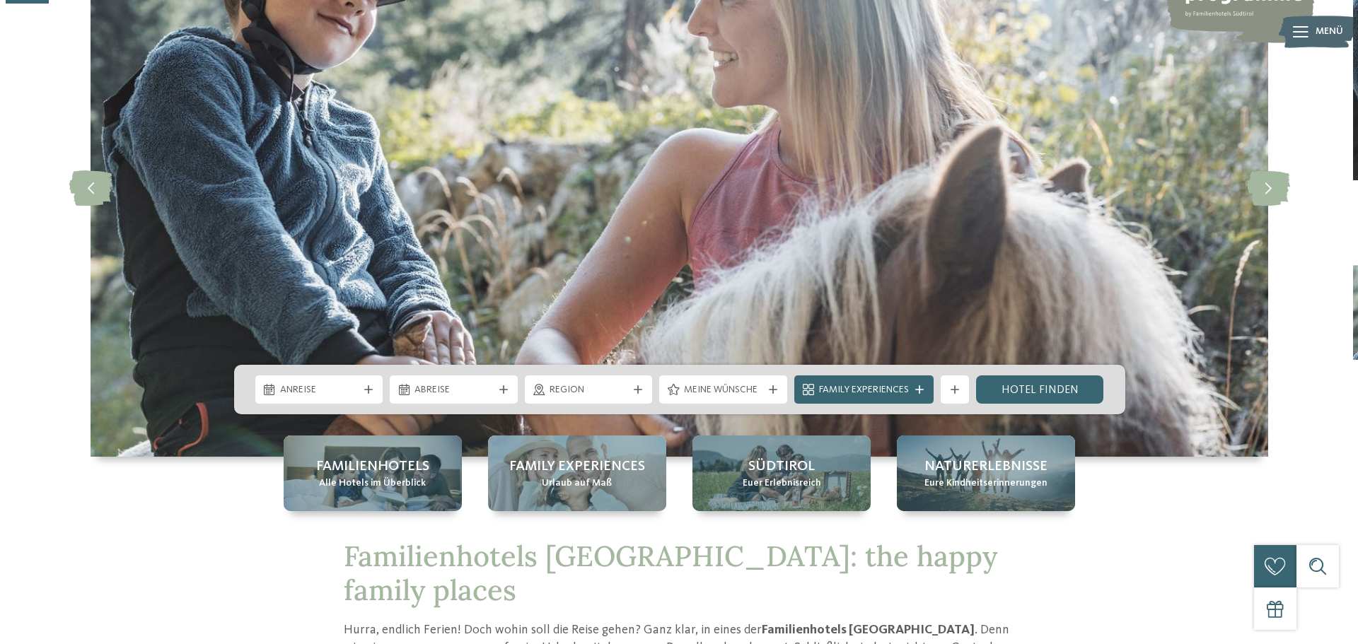
scroll to position [212, 0]
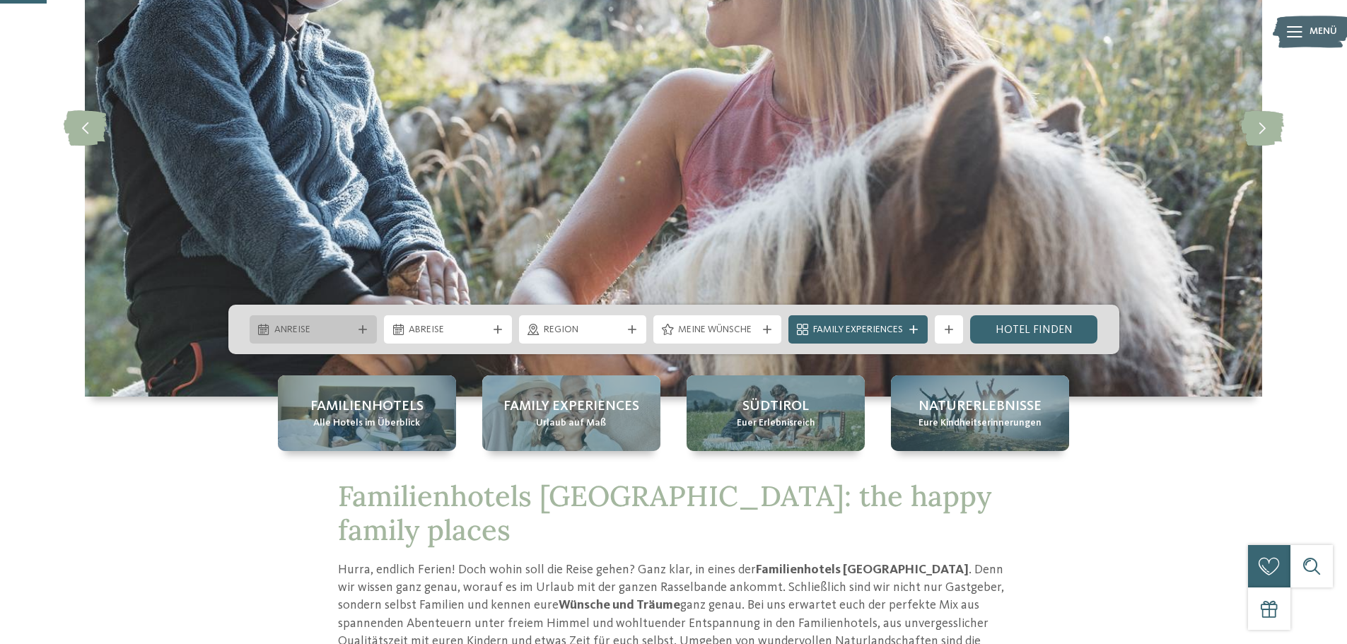
click at [352, 327] on div "Anreise" at bounding box center [314, 330] width 86 height 16
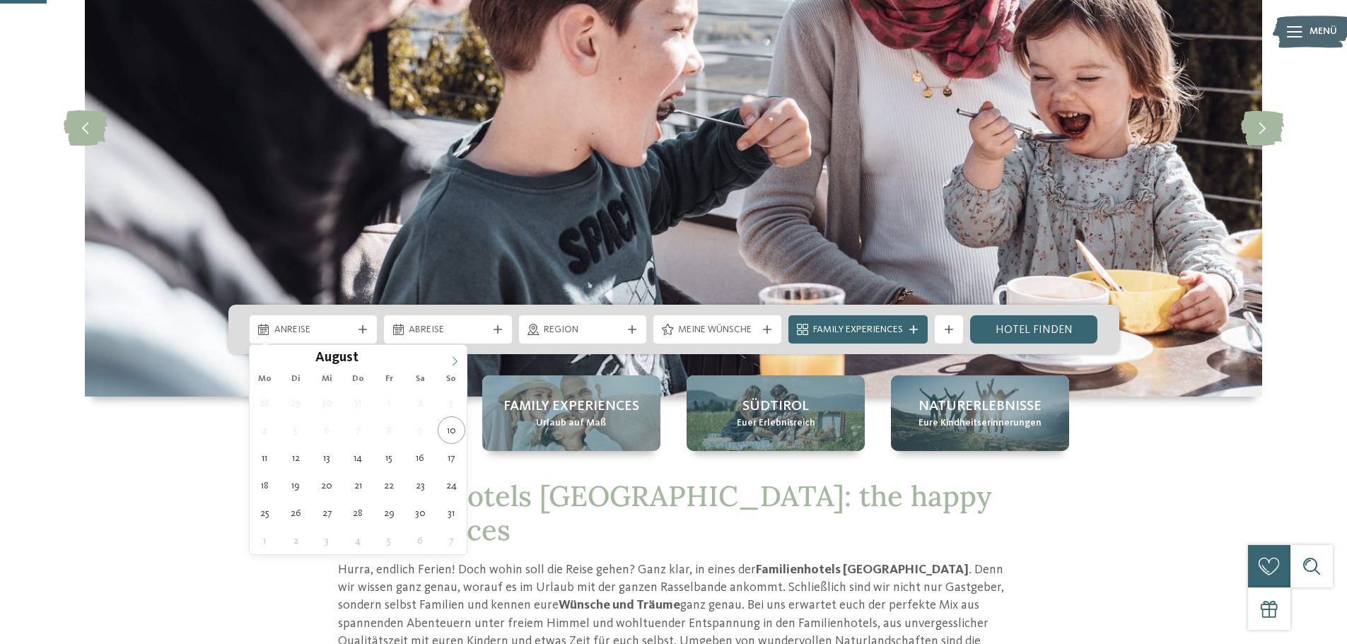
click at [453, 356] on icon at bounding box center [455, 361] width 10 height 10
type div "12.10.2025"
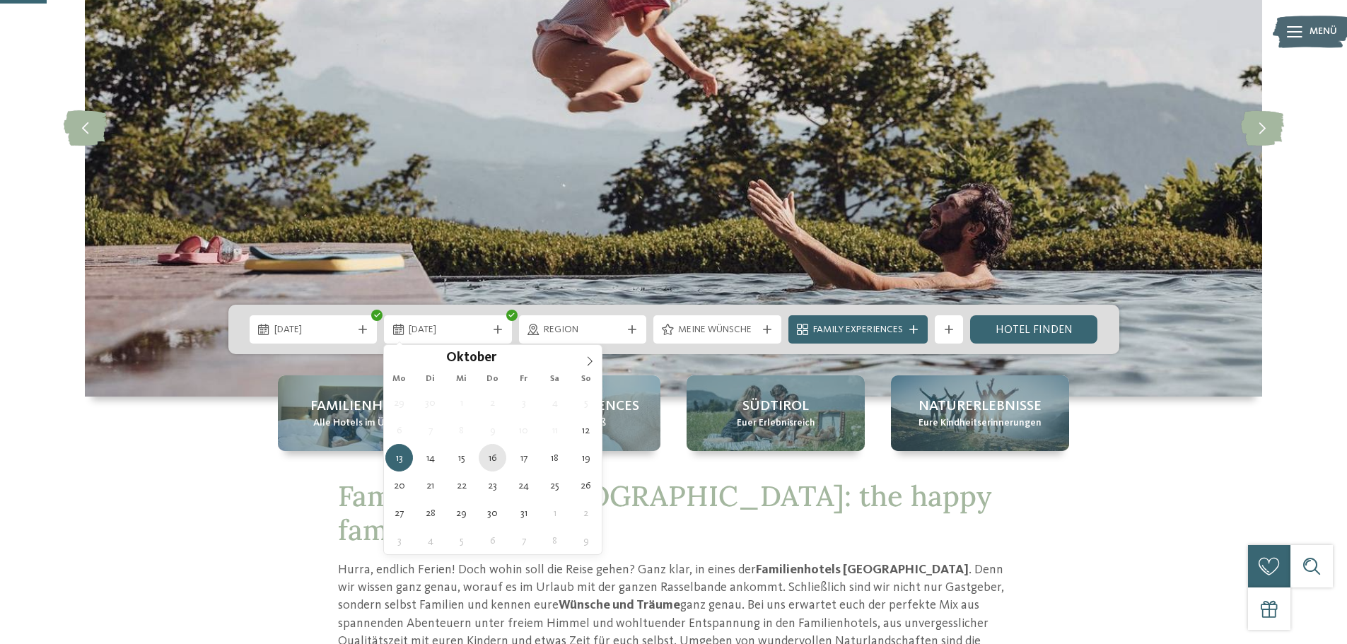
type div "16.10.2025"
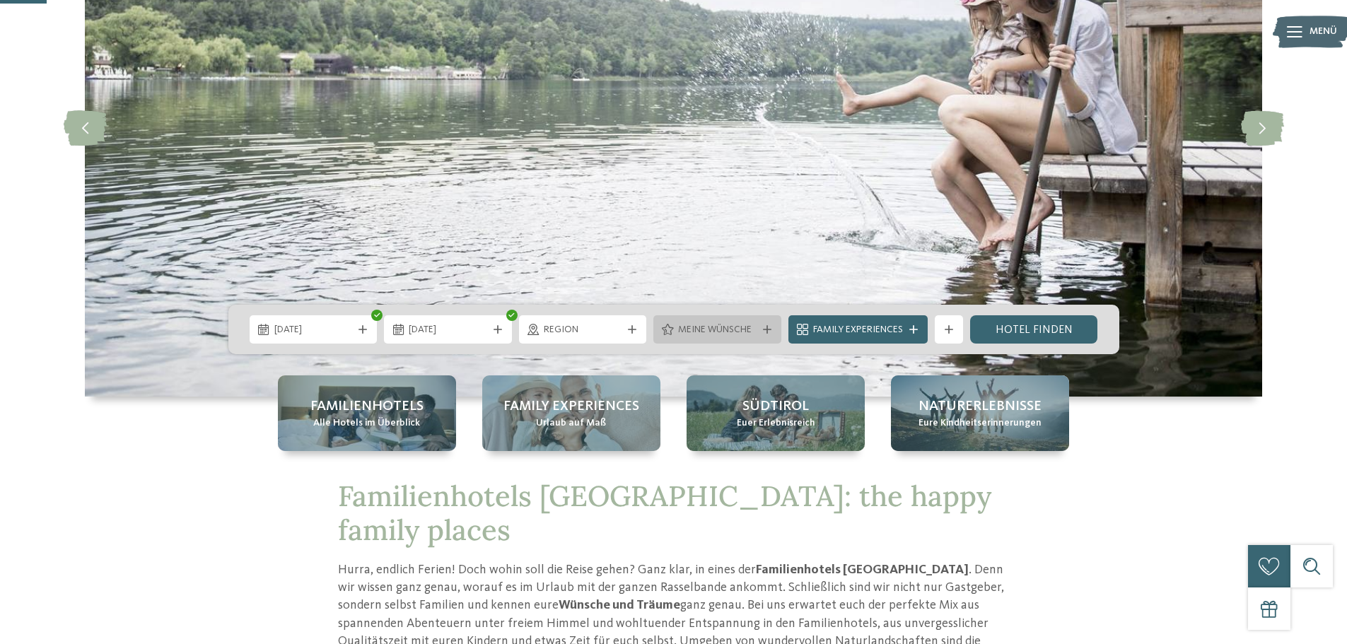
click at [761, 328] on div at bounding box center [767, 329] width 14 height 8
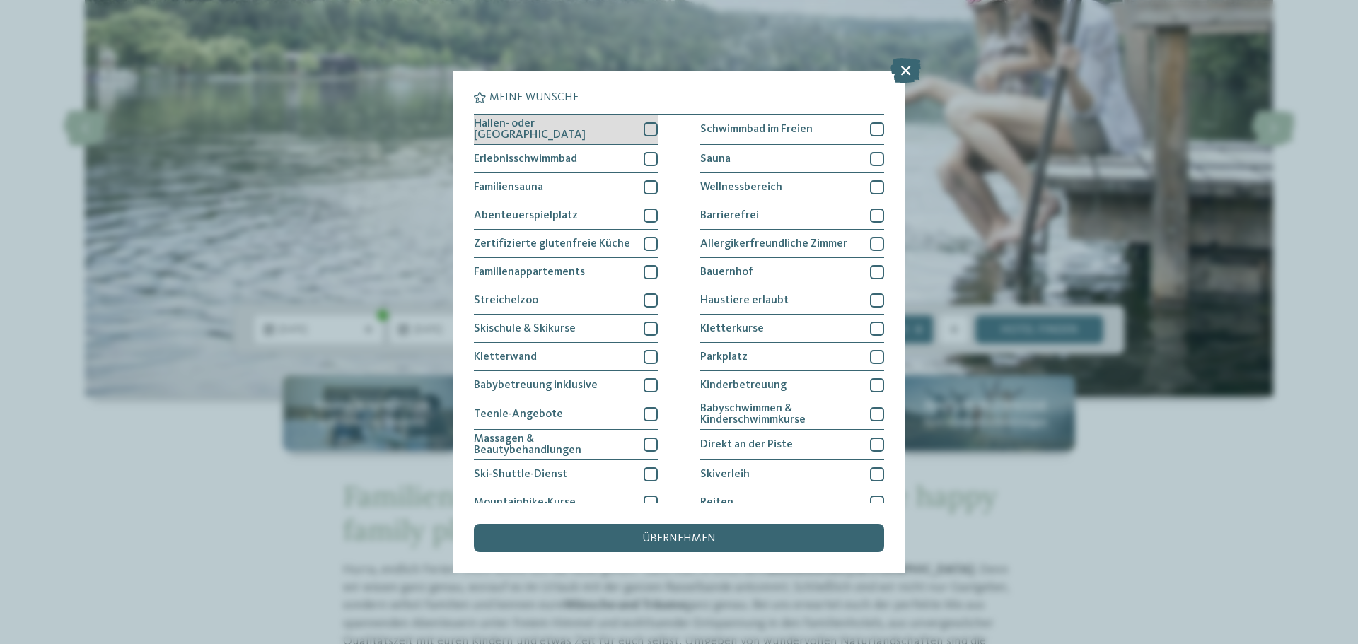
click at [646, 128] on div at bounding box center [651, 129] width 14 height 14
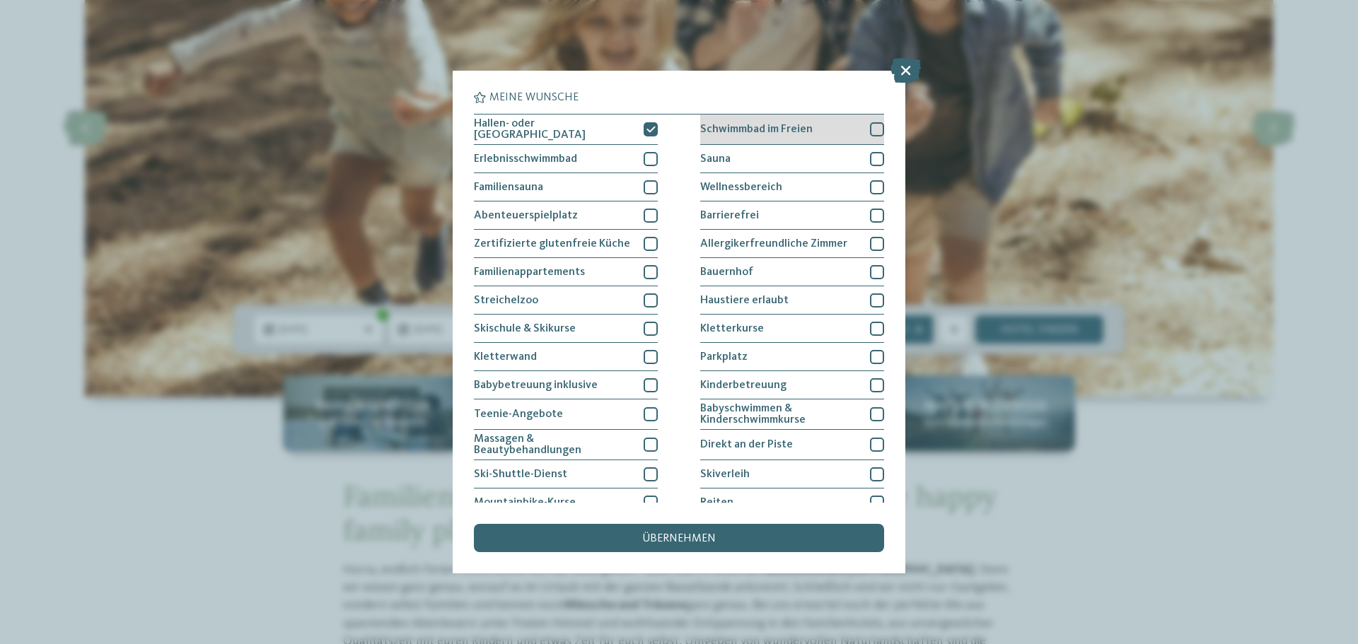
click at [870, 129] on div at bounding box center [877, 129] width 14 height 14
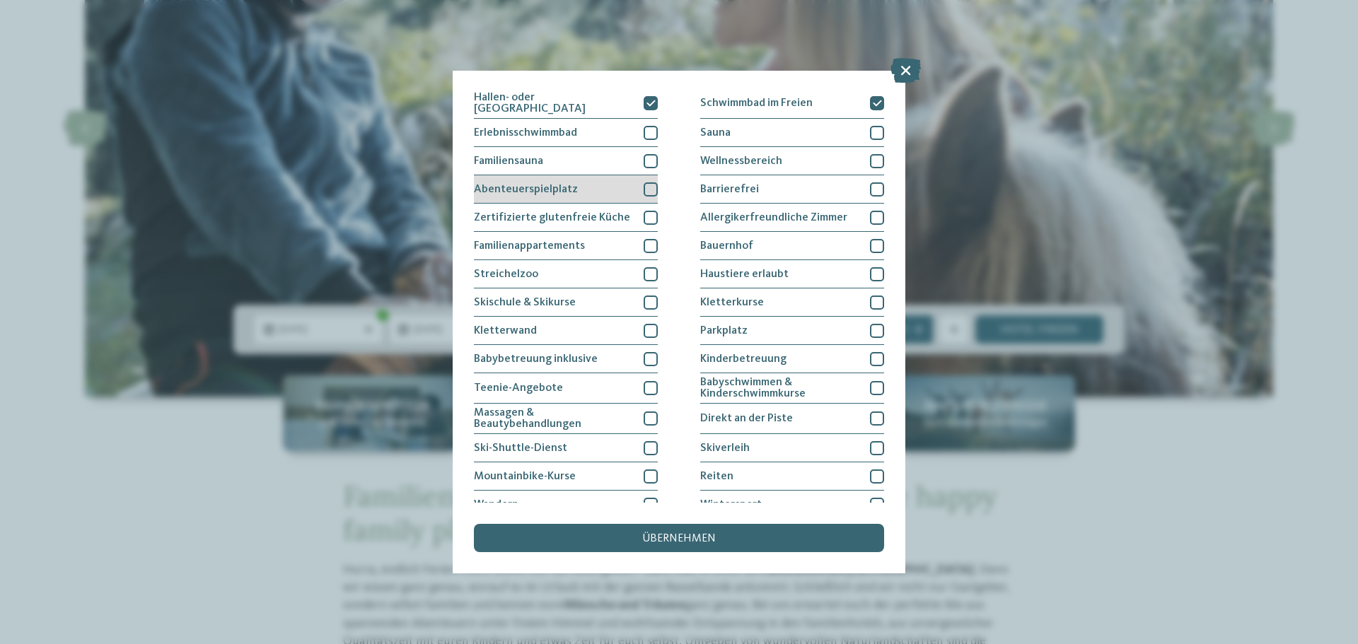
scroll to position [0, 0]
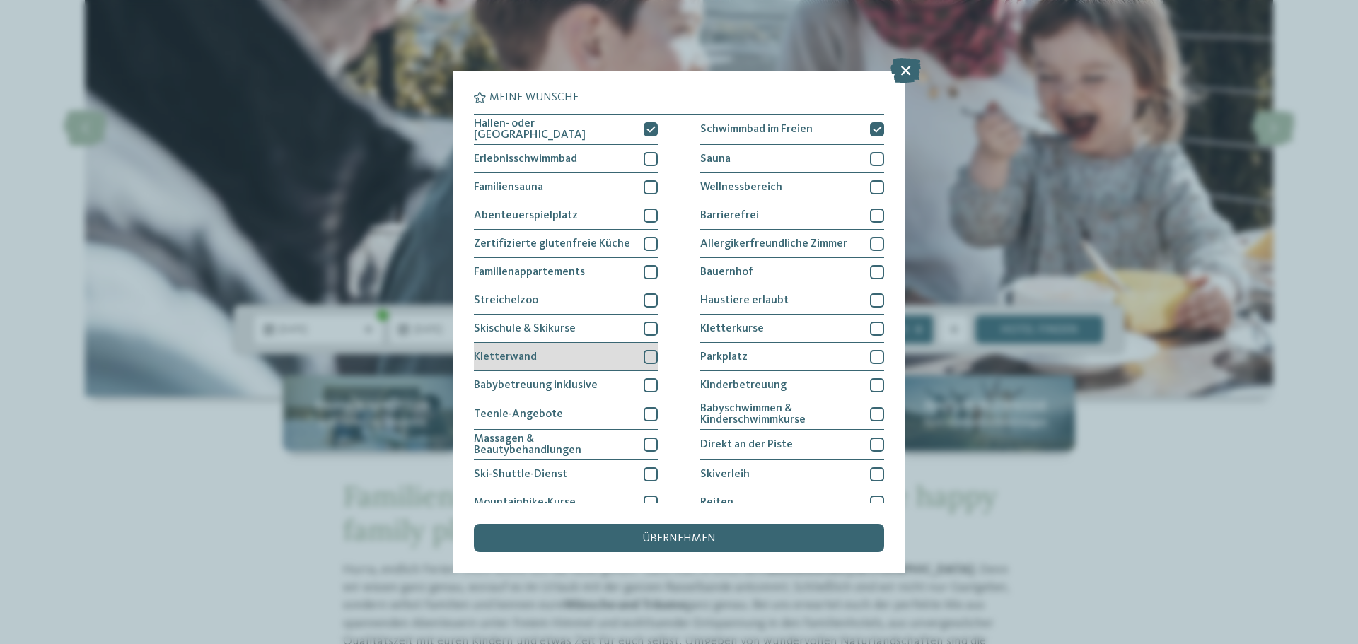
click at [652, 352] on div at bounding box center [651, 357] width 14 height 14
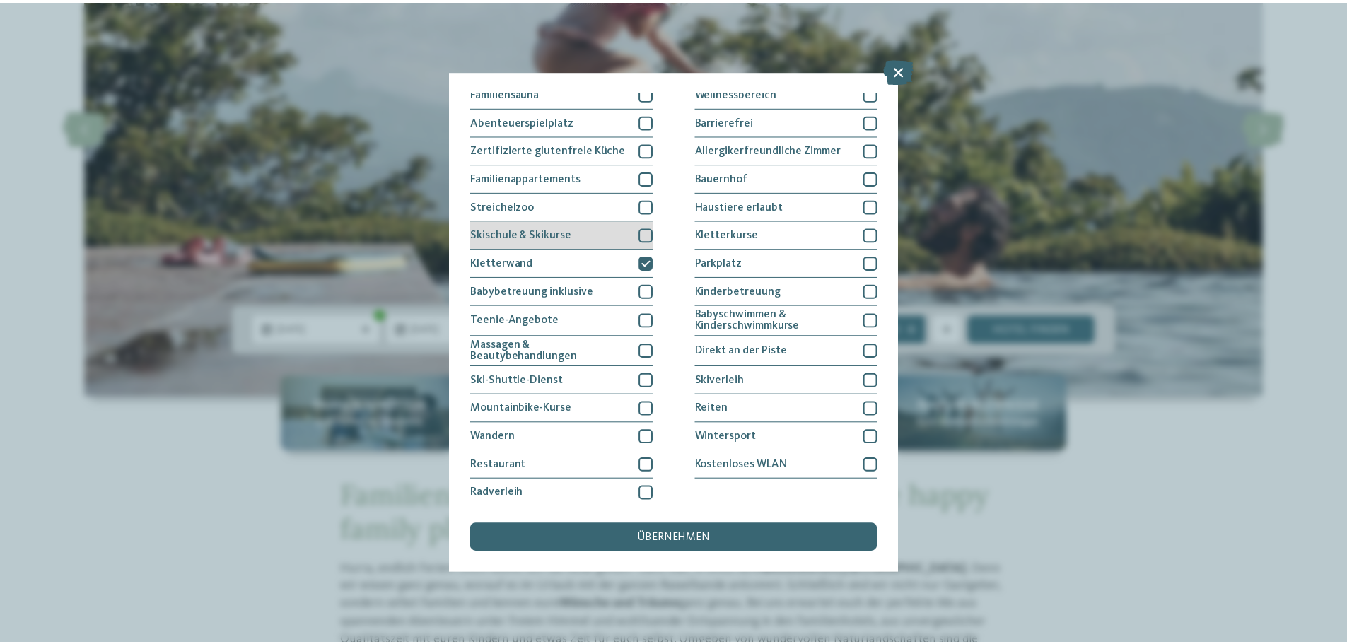
scroll to position [97, 0]
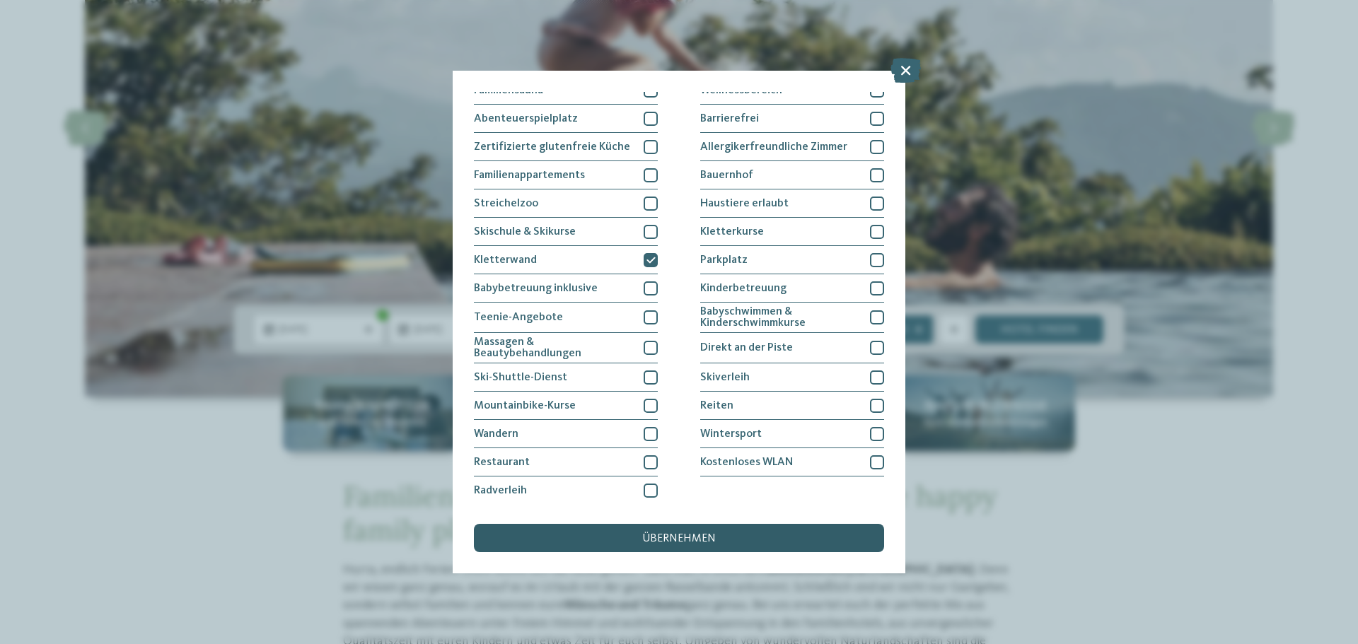
click at [681, 541] on span "übernehmen" at bounding box center [679, 538] width 74 height 11
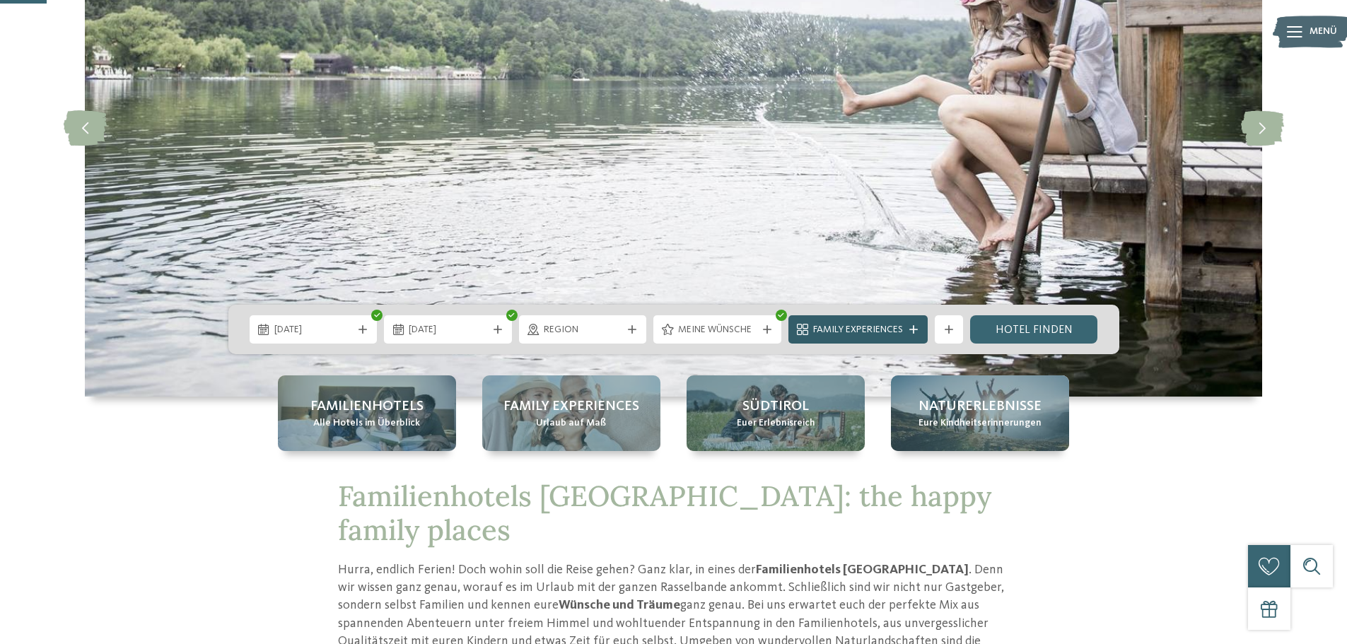
click at [868, 330] on span "Family Experiences" at bounding box center [858, 330] width 90 height 14
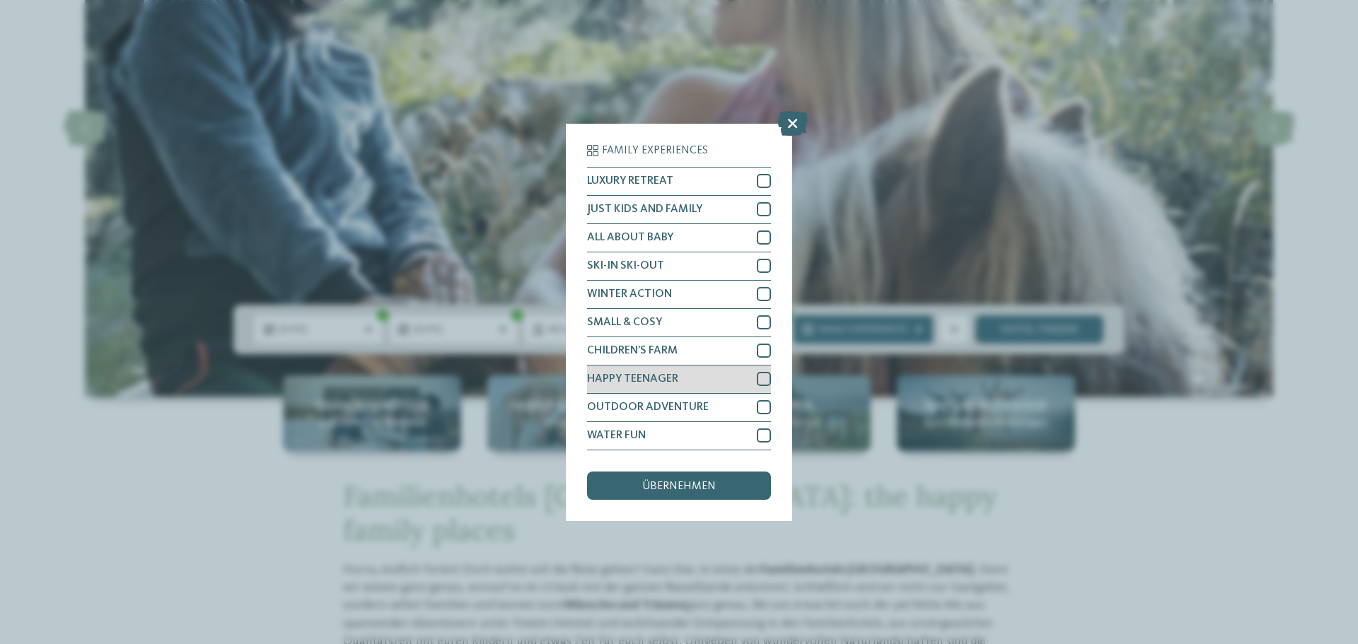
click at [757, 378] on div at bounding box center [764, 379] width 14 height 14
click at [760, 379] on icon at bounding box center [764, 379] width 9 height 8
click at [789, 117] on icon at bounding box center [792, 122] width 30 height 25
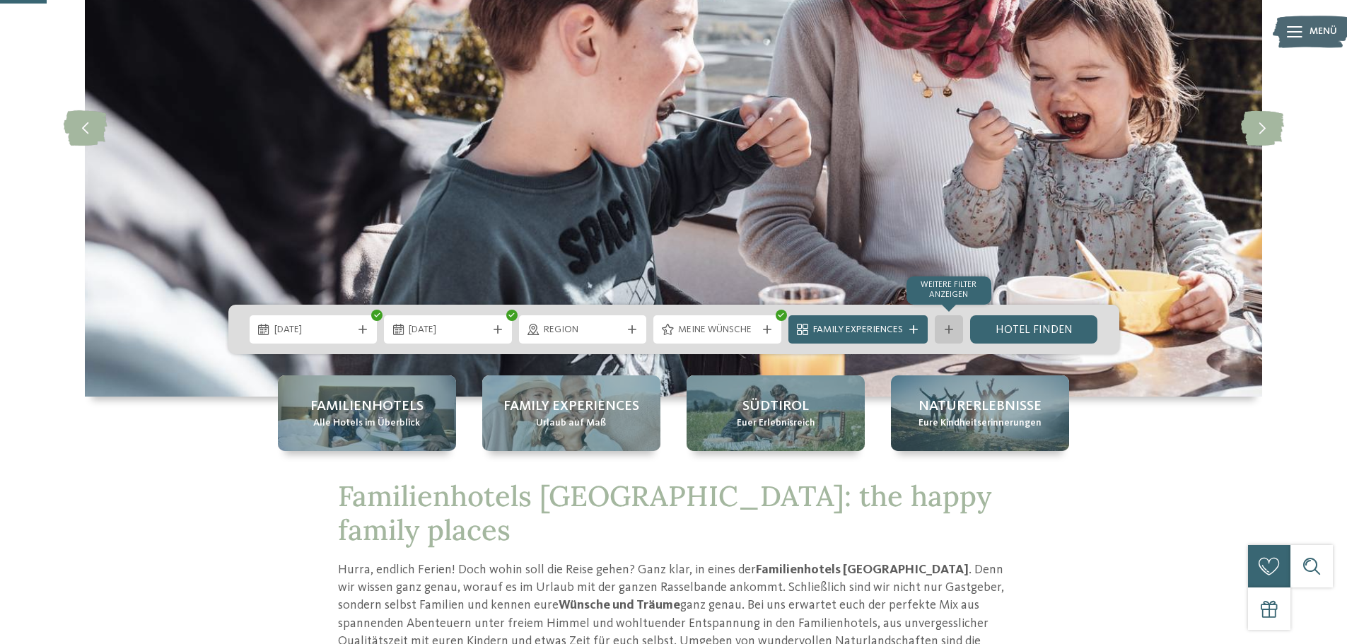
click at [954, 322] on div "Weitere Filter anzeigen" at bounding box center [949, 329] width 28 height 28
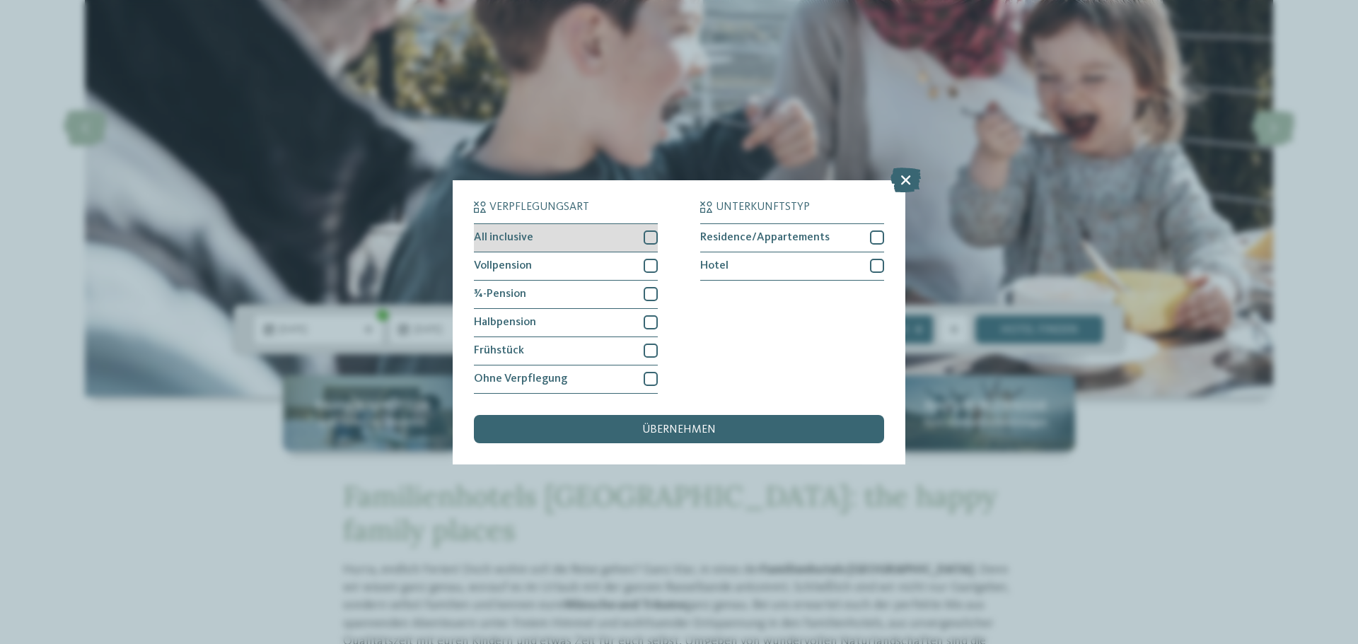
click at [653, 236] on div at bounding box center [651, 238] width 14 height 14
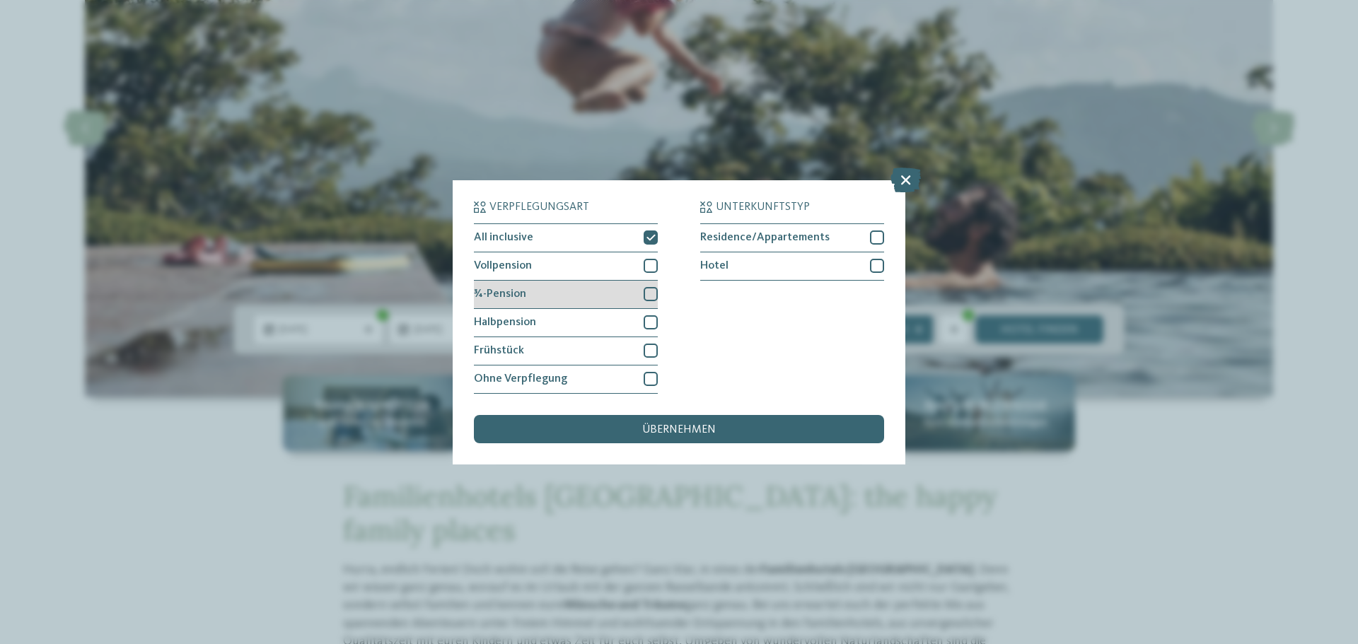
click at [652, 293] on div at bounding box center [651, 294] width 14 height 14
click at [681, 434] on span "übernehmen" at bounding box center [679, 429] width 74 height 11
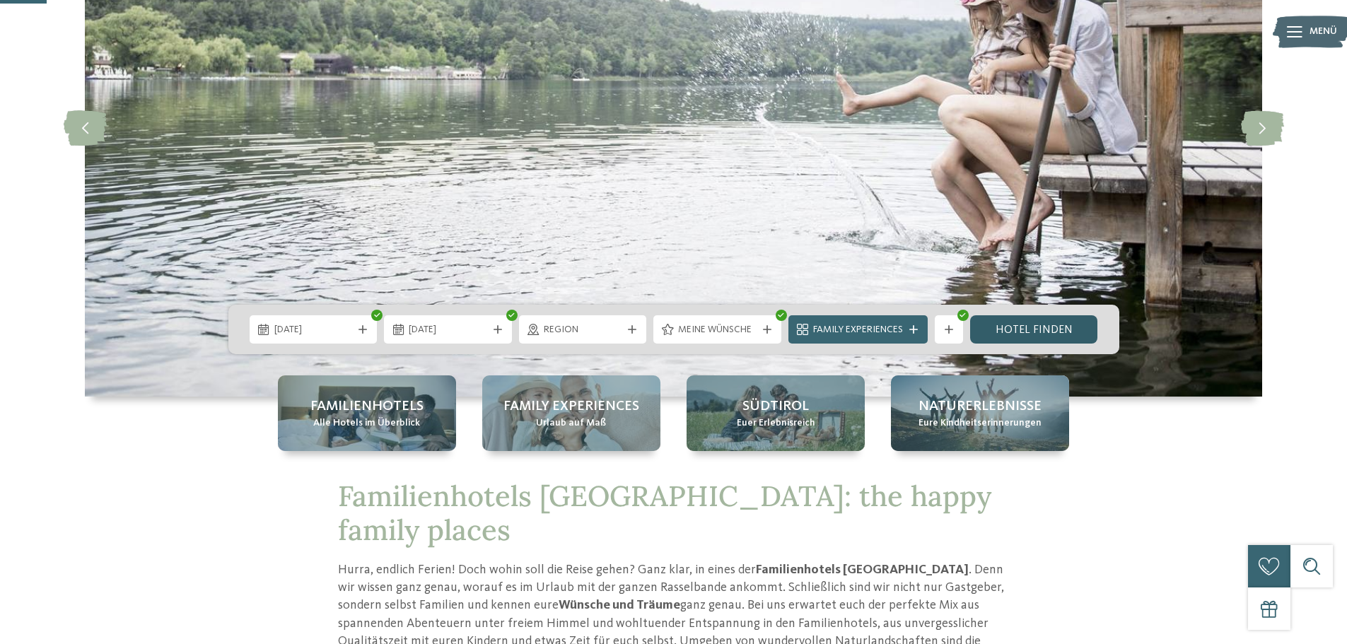
click at [1034, 327] on link "Hotel finden" at bounding box center [1034, 329] width 128 height 28
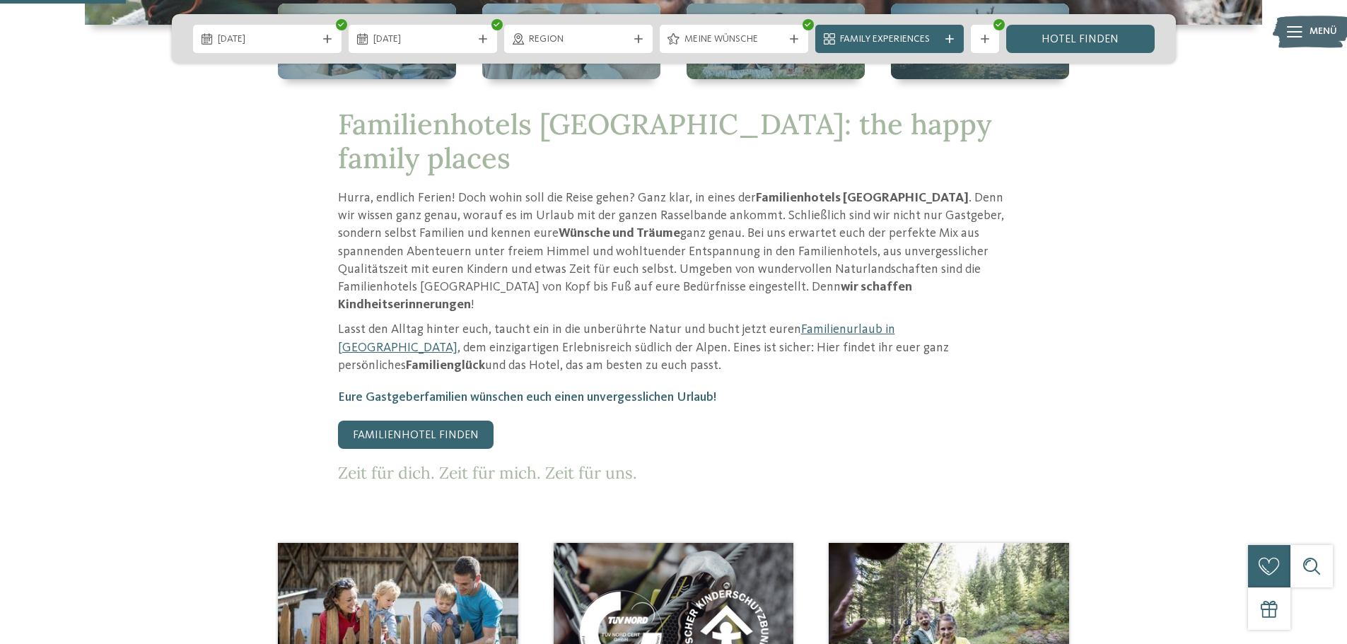
scroll to position [495, 0]
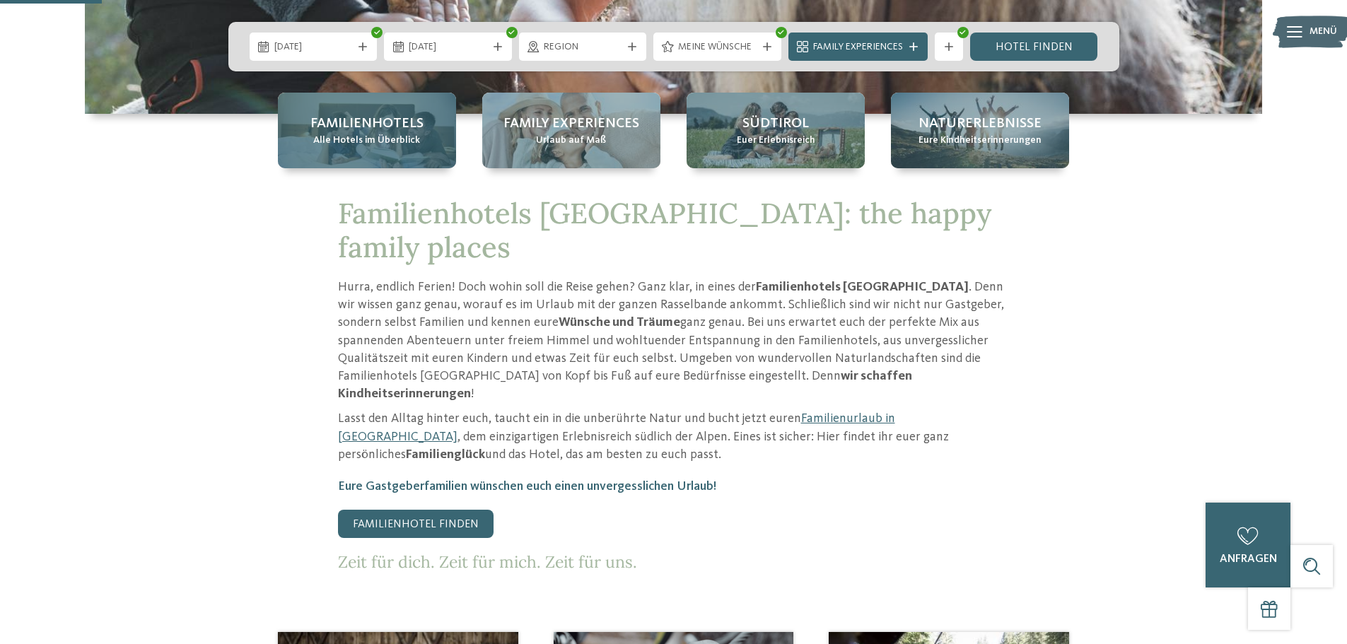
click at [374, 145] on span "Alle Hotels im Überblick" at bounding box center [366, 141] width 107 height 14
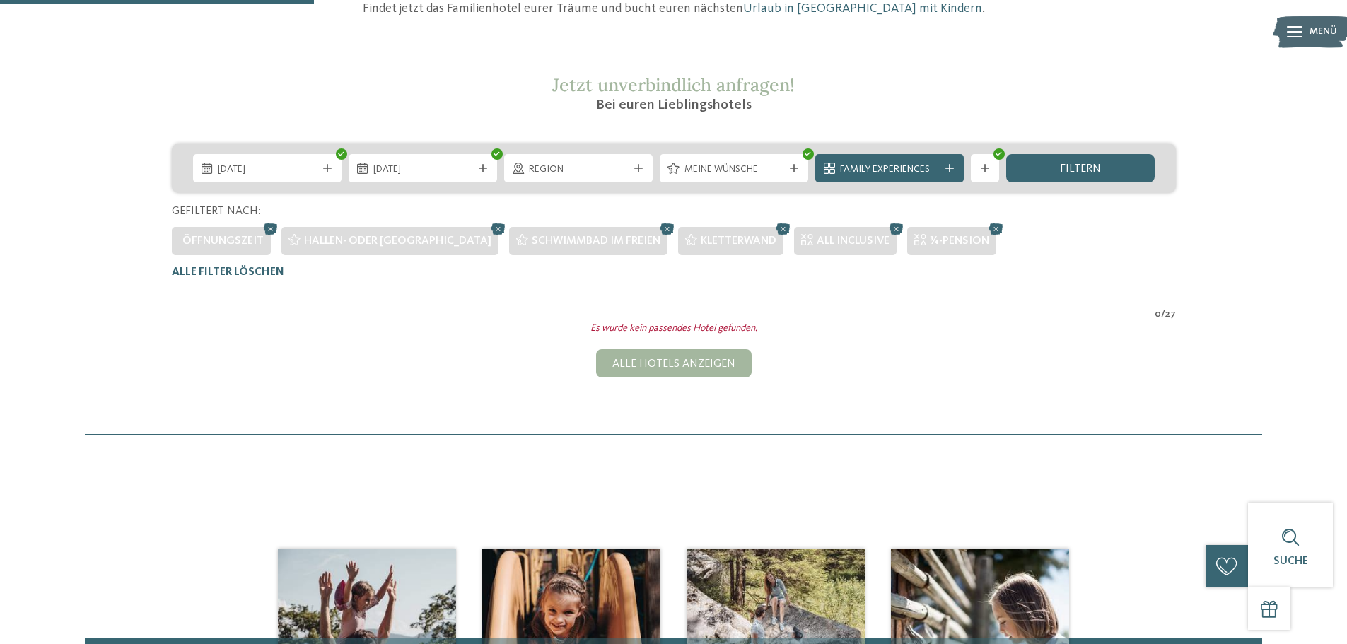
scroll to position [181, 0]
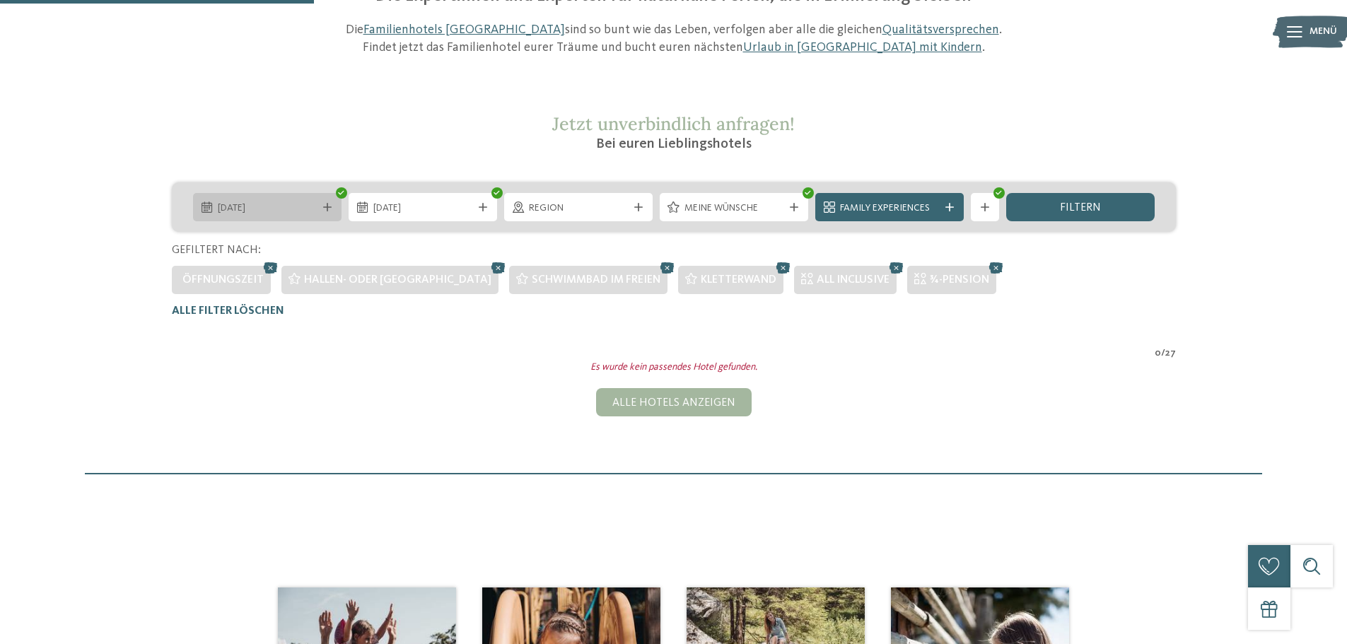
click at [341, 192] on icon at bounding box center [341, 193] width 6 height 6
click at [521, 365] on div "Es wurde kein passendes Hotel gefunden." at bounding box center [674, 368] width 1026 height 14
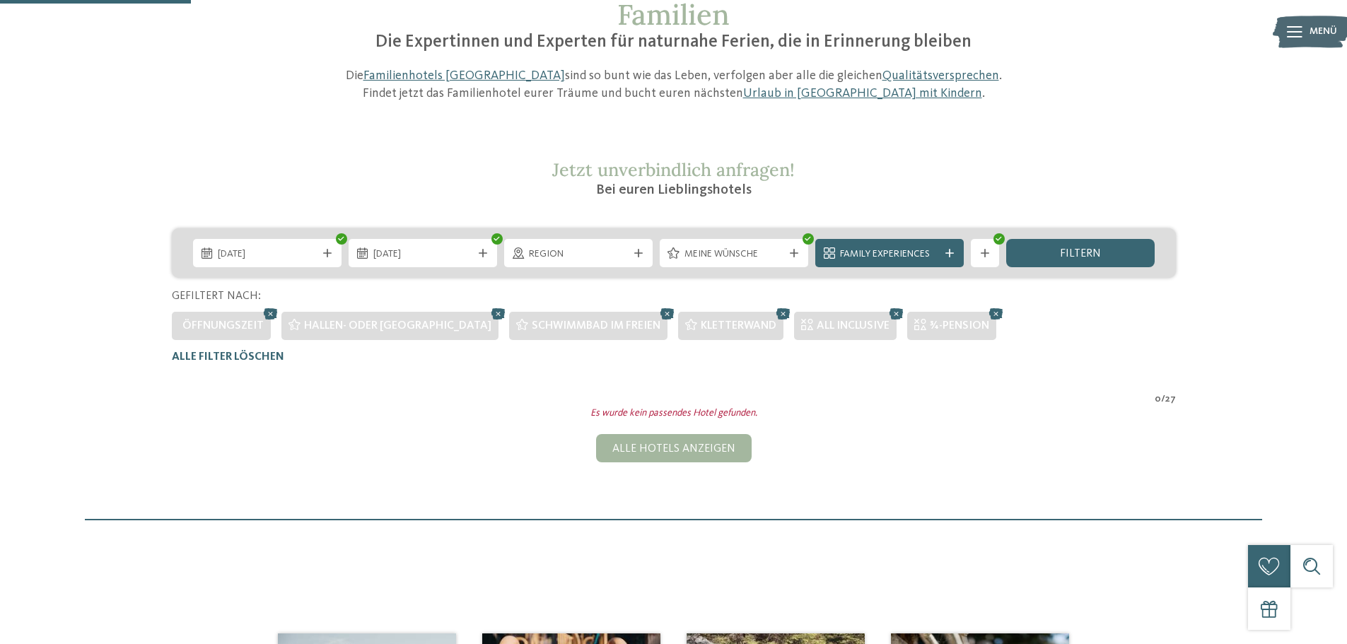
scroll to position [110, 0]
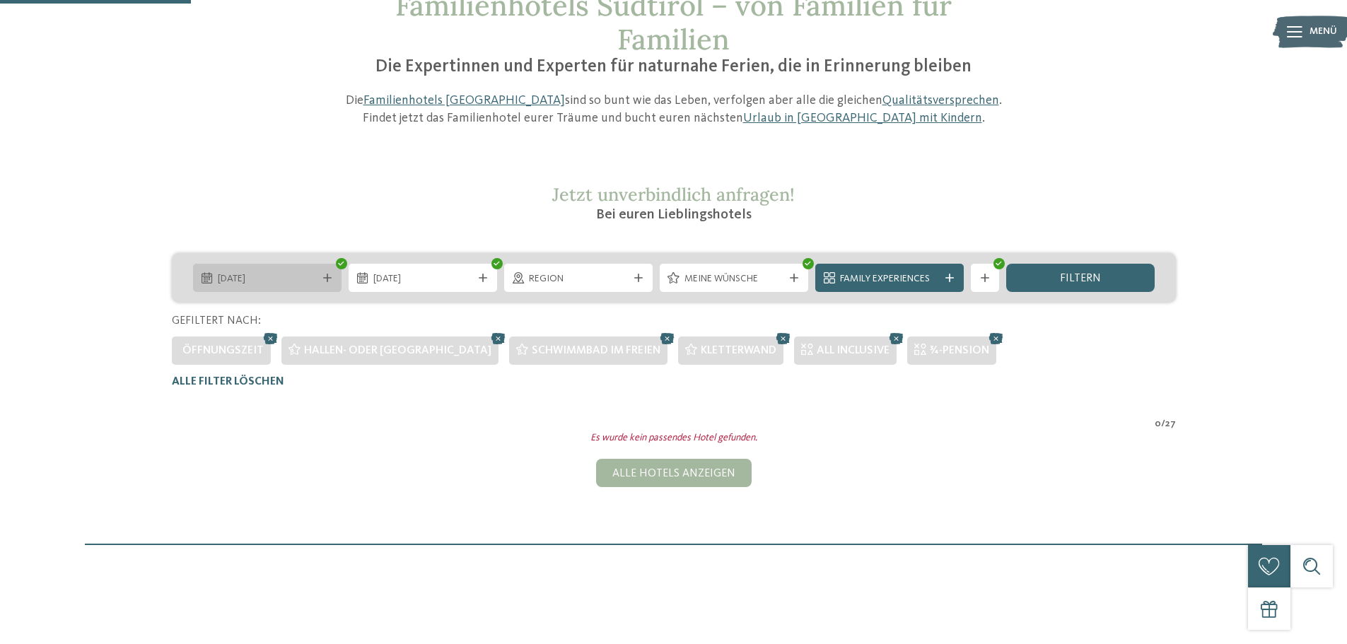
click at [337, 264] on div at bounding box center [341, 263] width 11 height 11
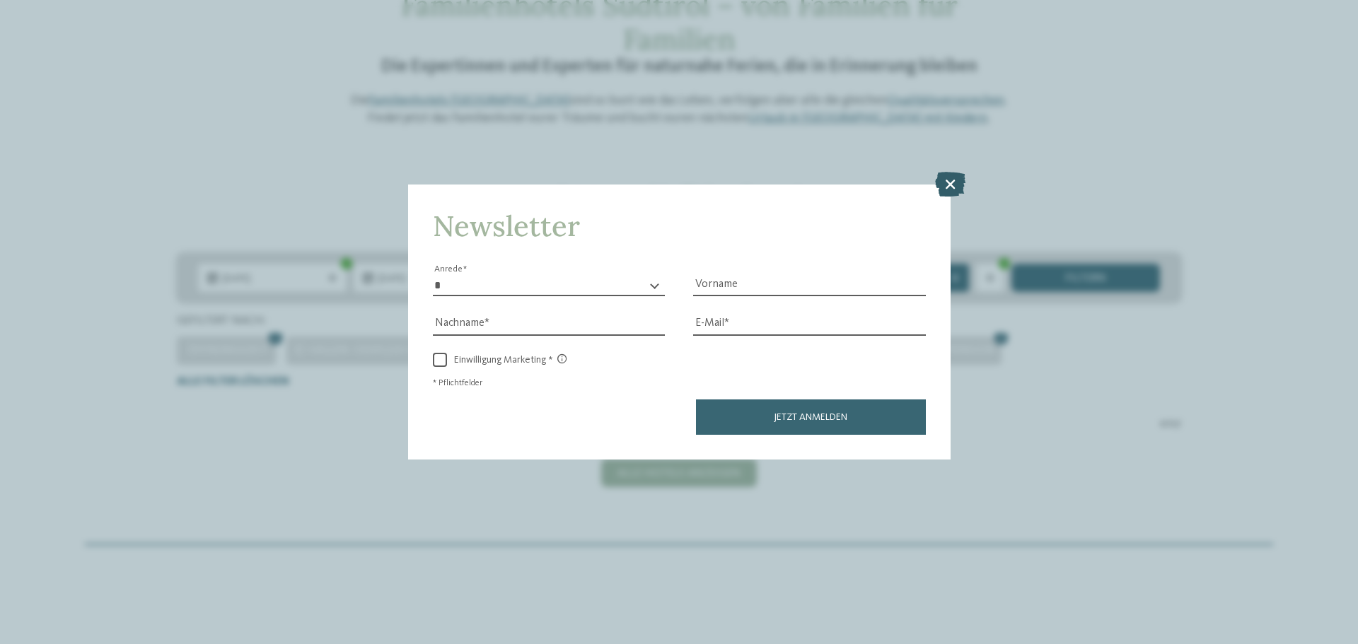
click at [941, 185] on icon at bounding box center [950, 184] width 30 height 25
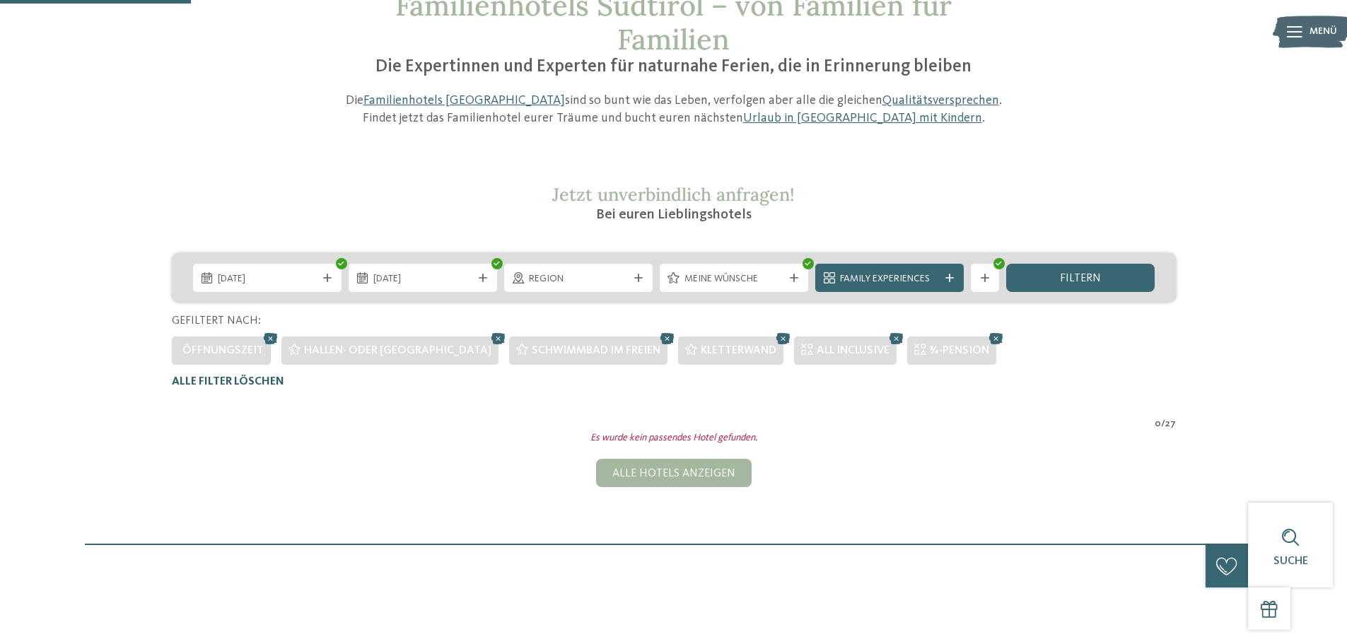
click at [262, 382] on span "Alle Filter löschen" at bounding box center [228, 381] width 112 height 11
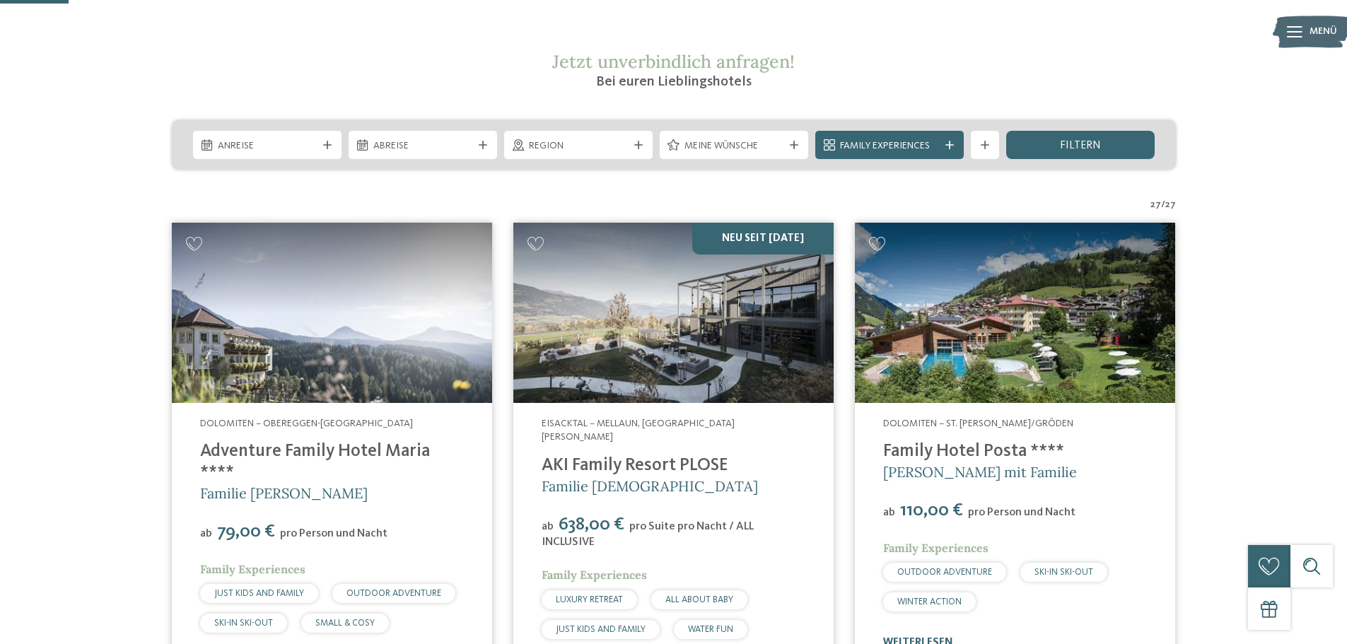
scroll to position [283, 0]
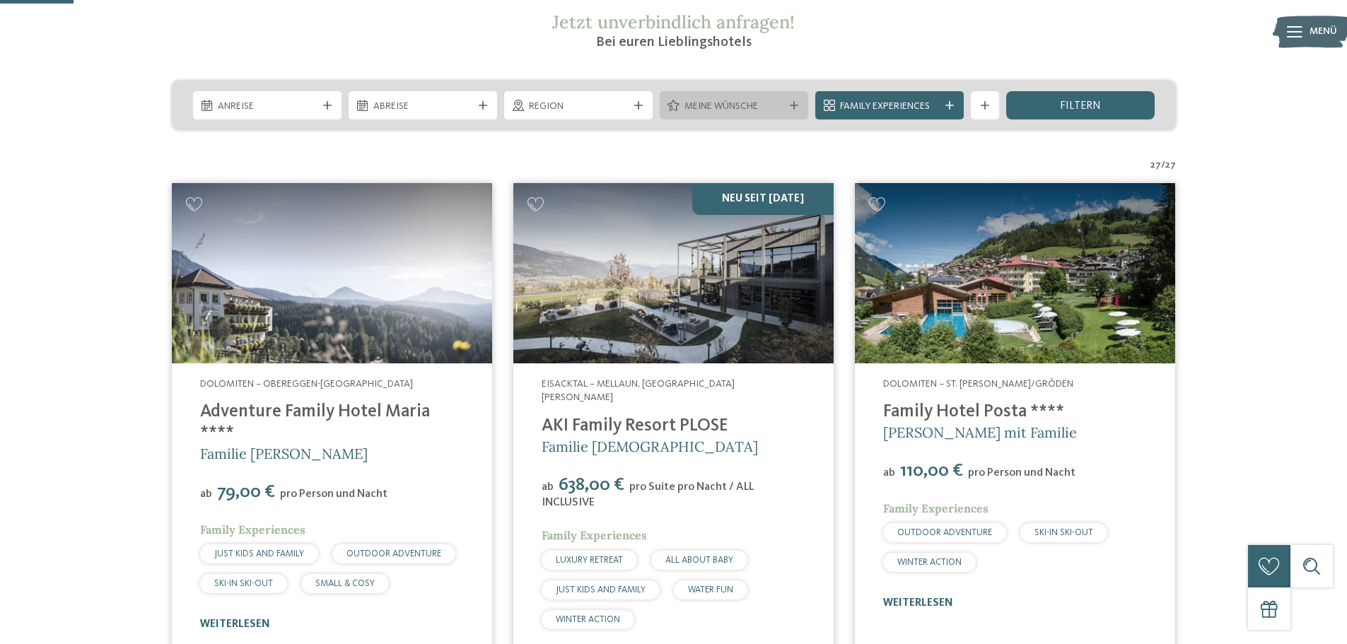
click at [797, 110] on div "Meine Wünsche" at bounding box center [734, 105] width 149 height 28
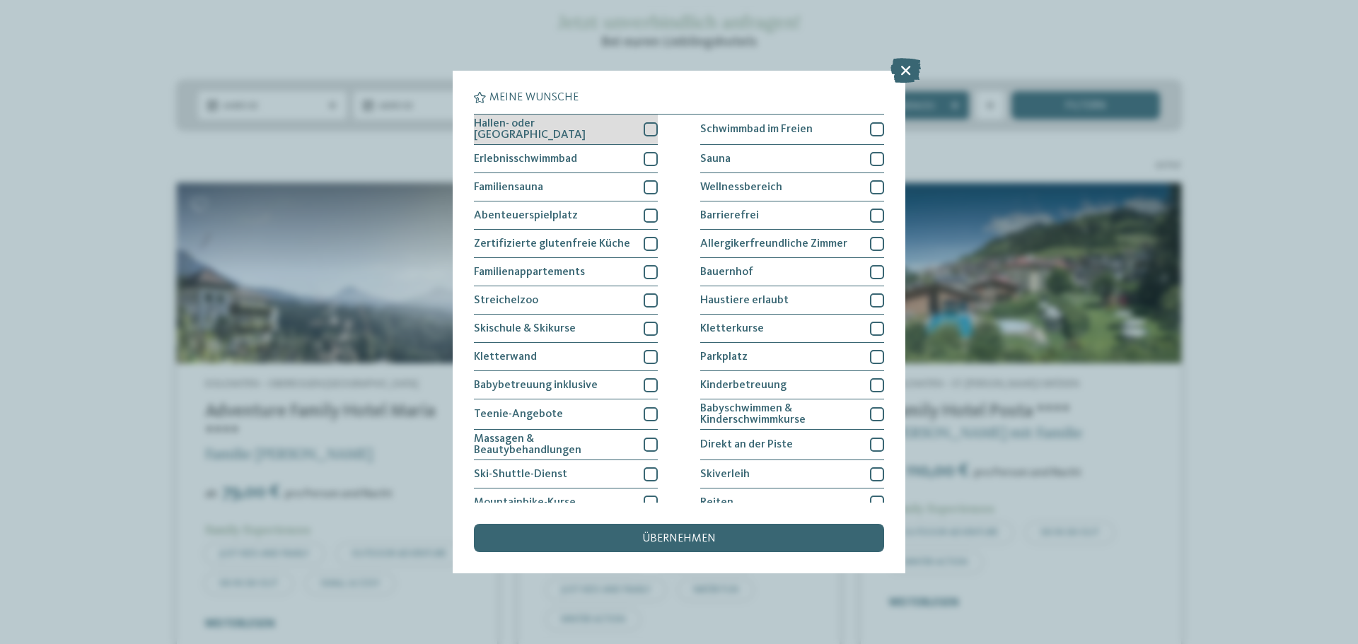
click at [644, 127] on div at bounding box center [651, 129] width 14 height 14
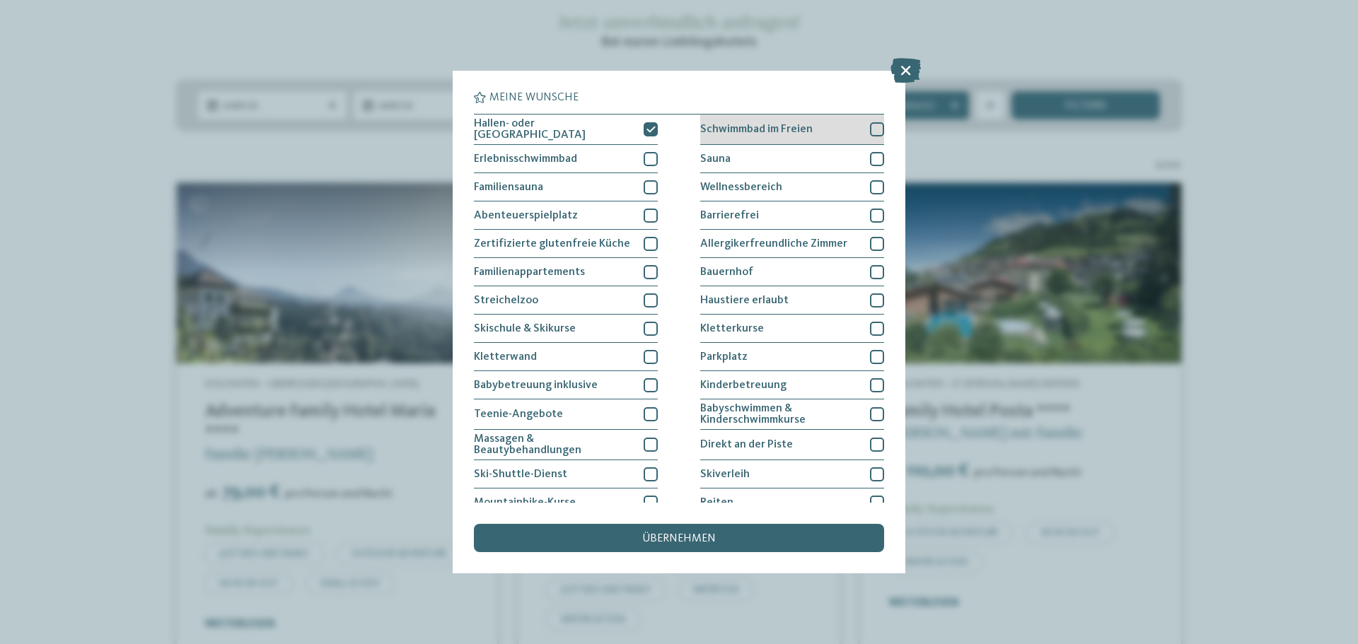
click at [870, 127] on div at bounding box center [877, 129] width 14 height 14
click at [656, 540] on span "übernehmen" at bounding box center [679, 538] width 74 height 11
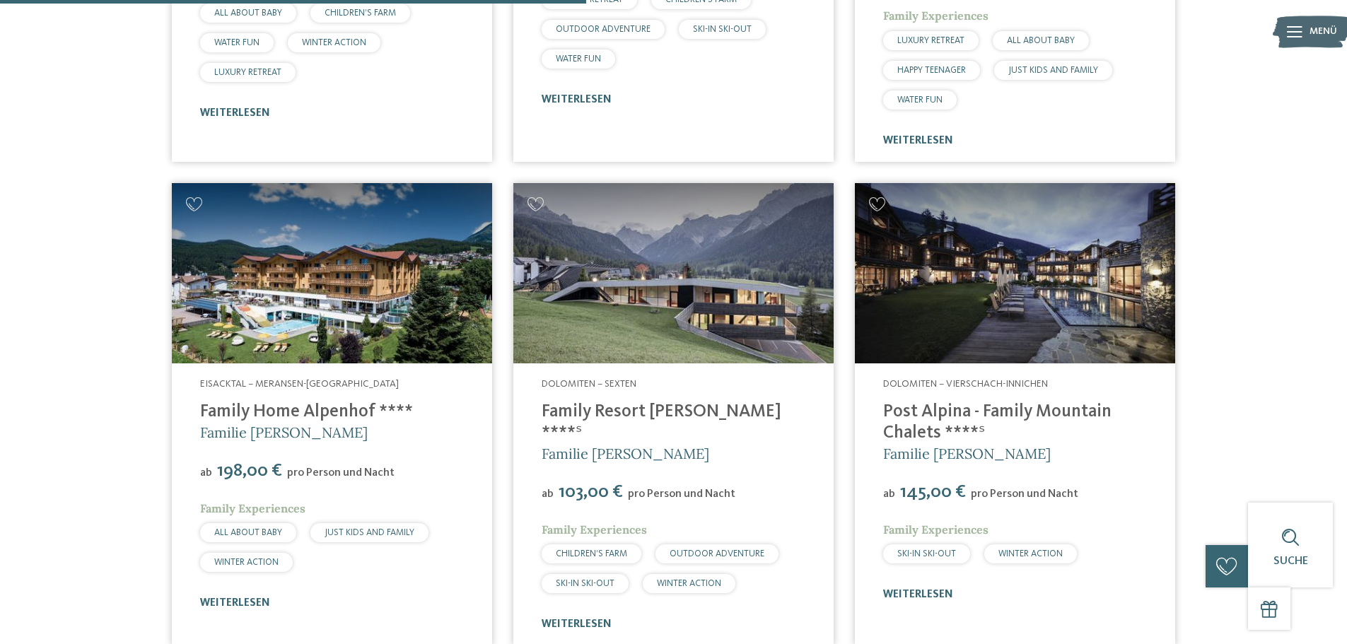
scroll to position [1454, 0]
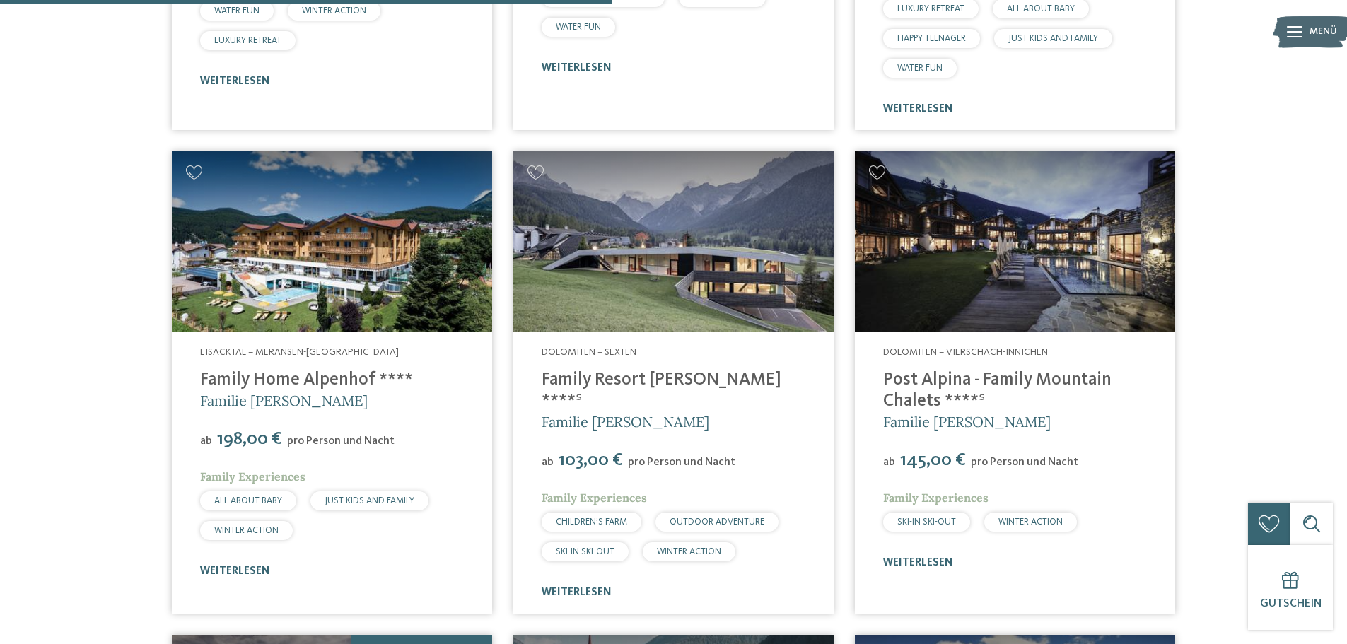
click at [408, 227] on img at bounding box center [332, 241] width 320 height 180
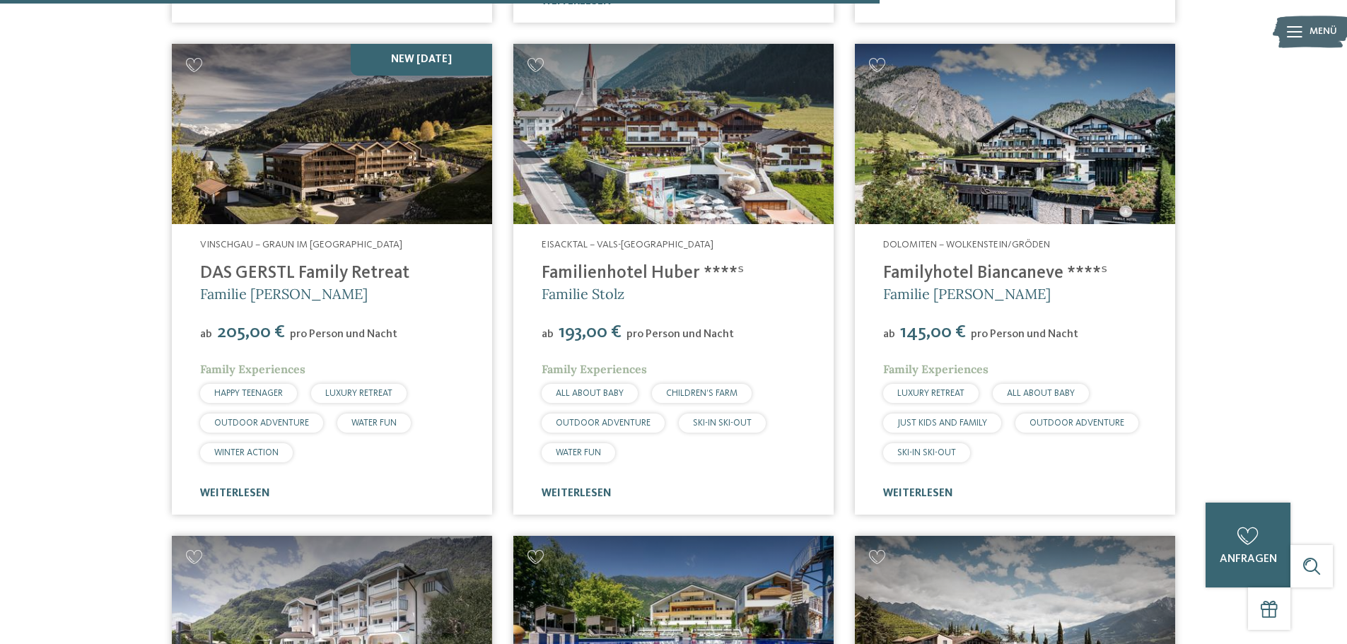
scroll to position [2020, 0]
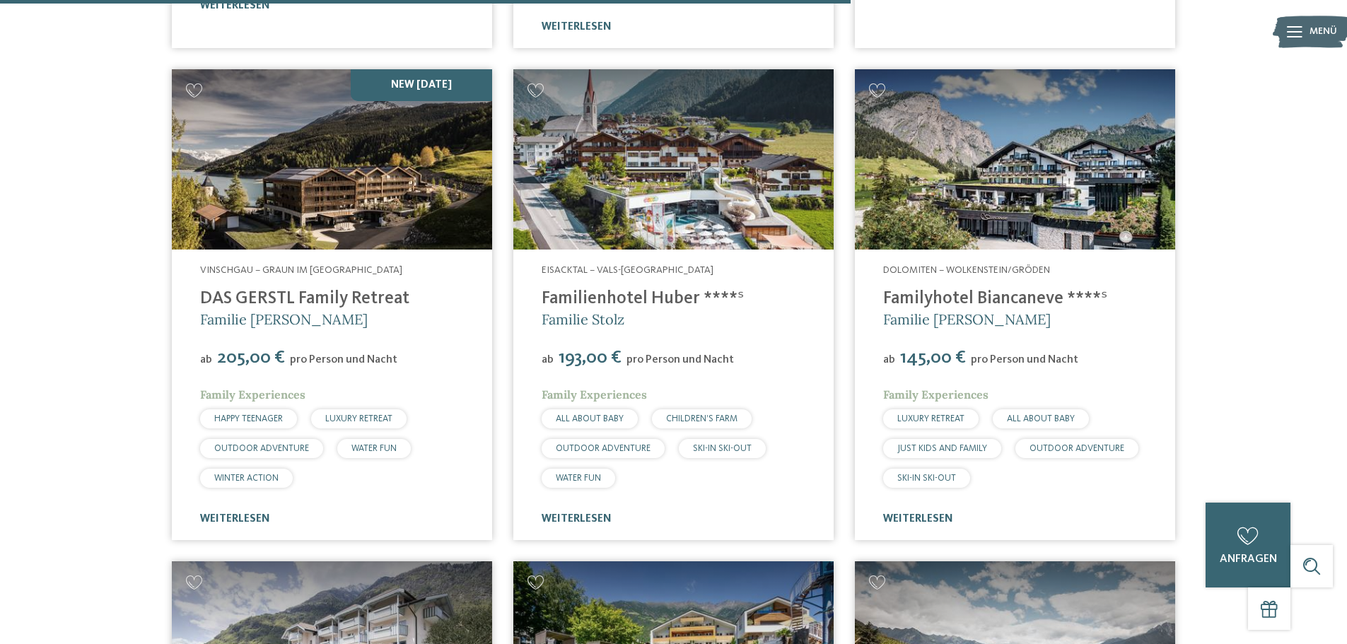
click at [634, 175] on img at bounding box center [674, 159] width 320 height 180
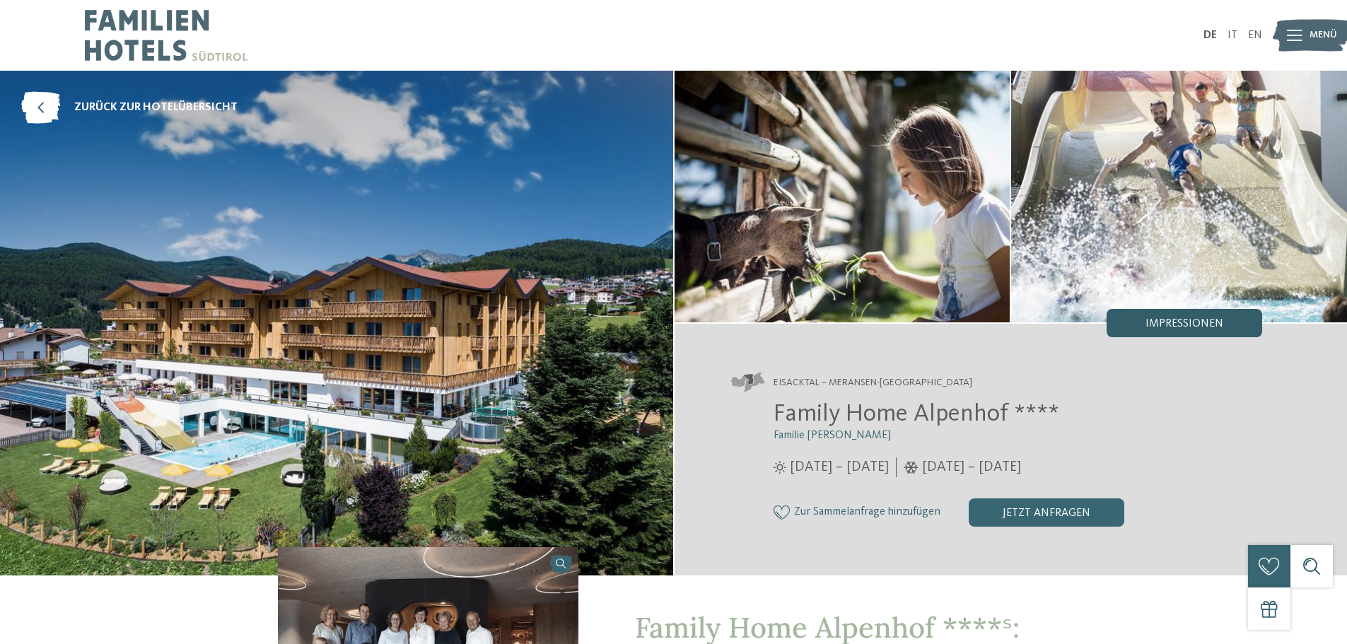
click at [1178, 325] on span "Impressionen" at bounding box center [1185, 323] width 78 height 11
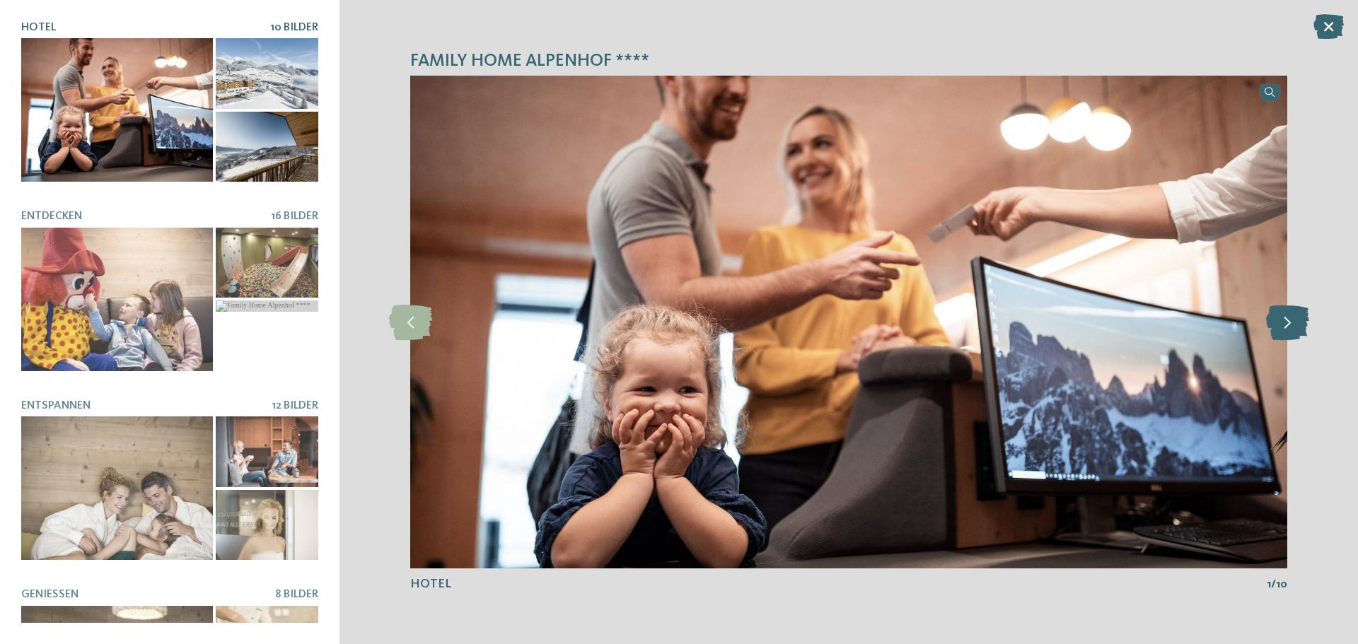
click at [1294, 334] on icon at bounding box center [1287, 322] width 43 height 35
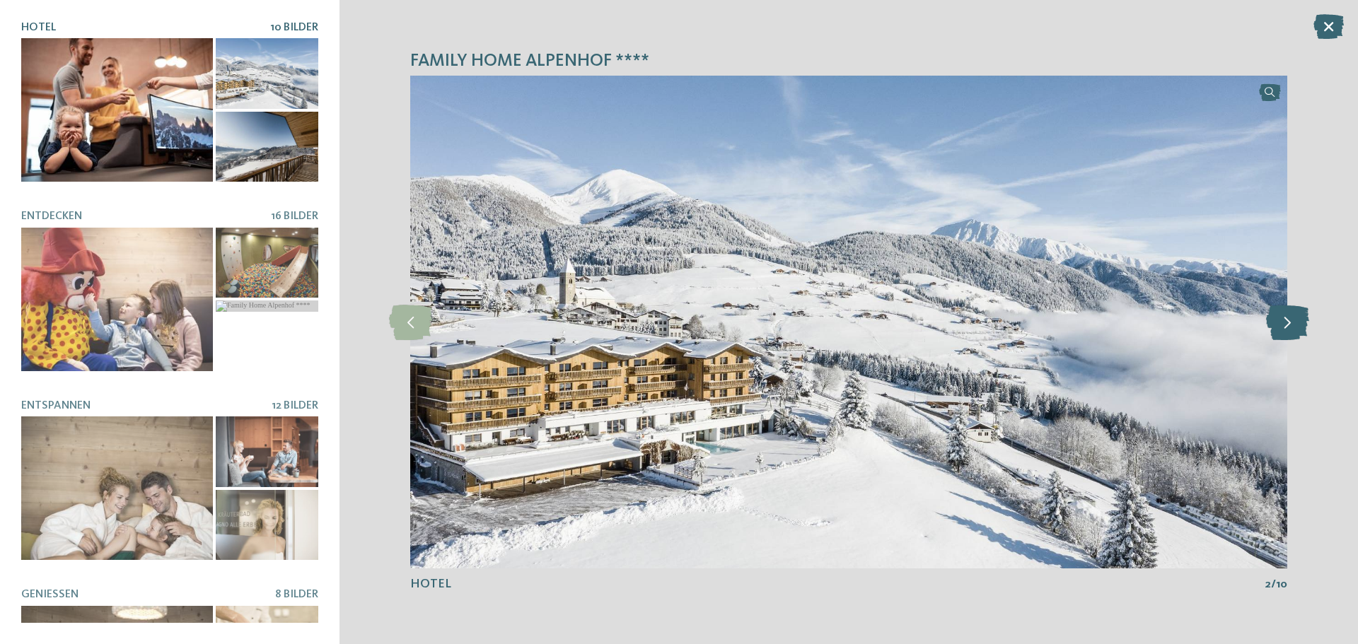
click at [1294, 334] on icon at bounding box center [1287, 322] width 43 height 35
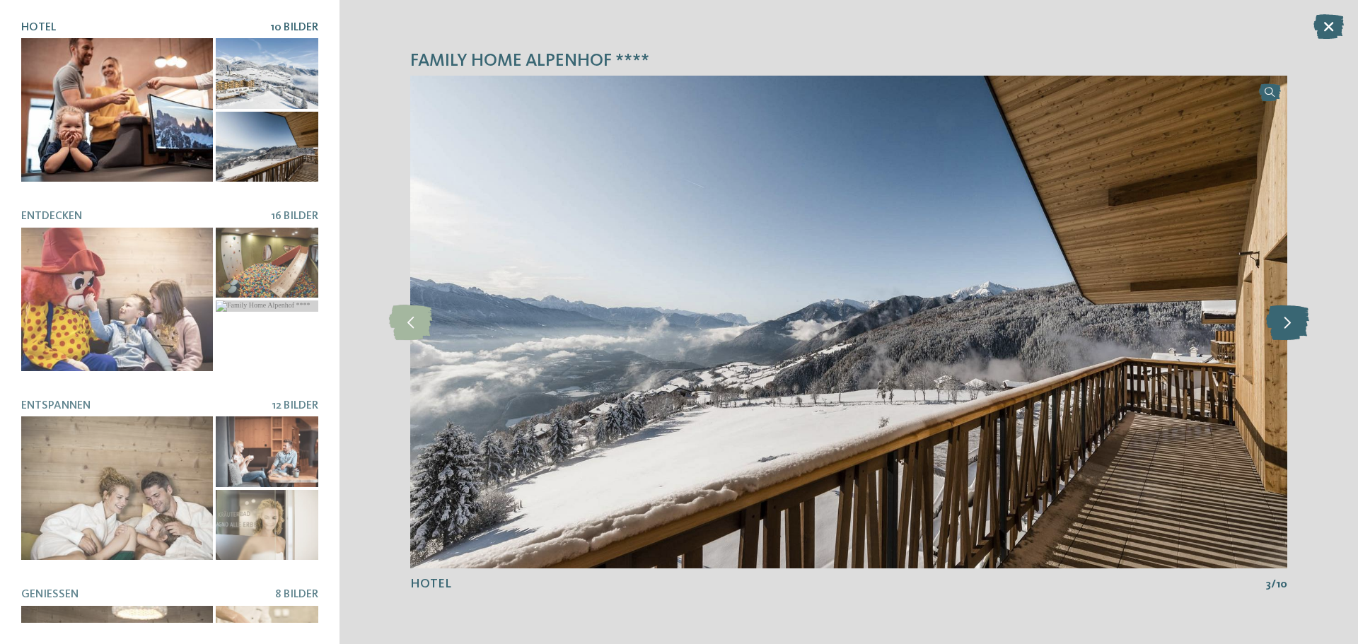
click at [1294, 334] on icon at bounding box center [1287, 322] width 43 height 35
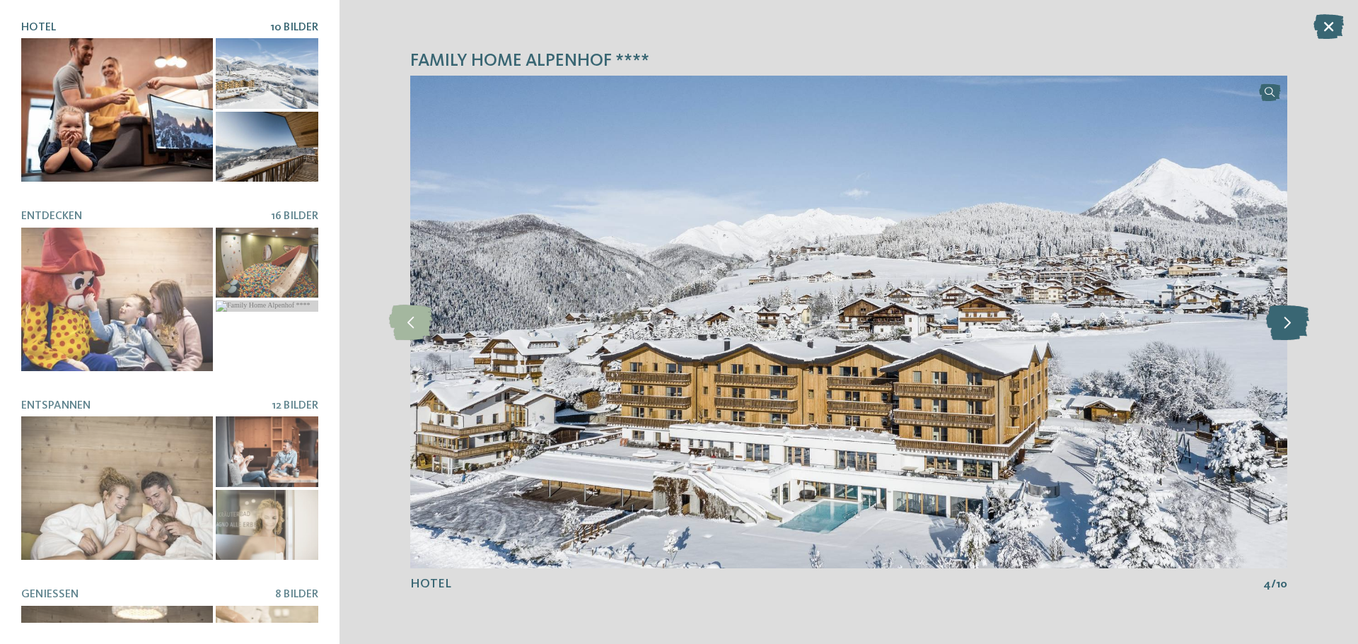
click at [1294, 334] on icon at bounding box center [1287, 322] width 43 height 35
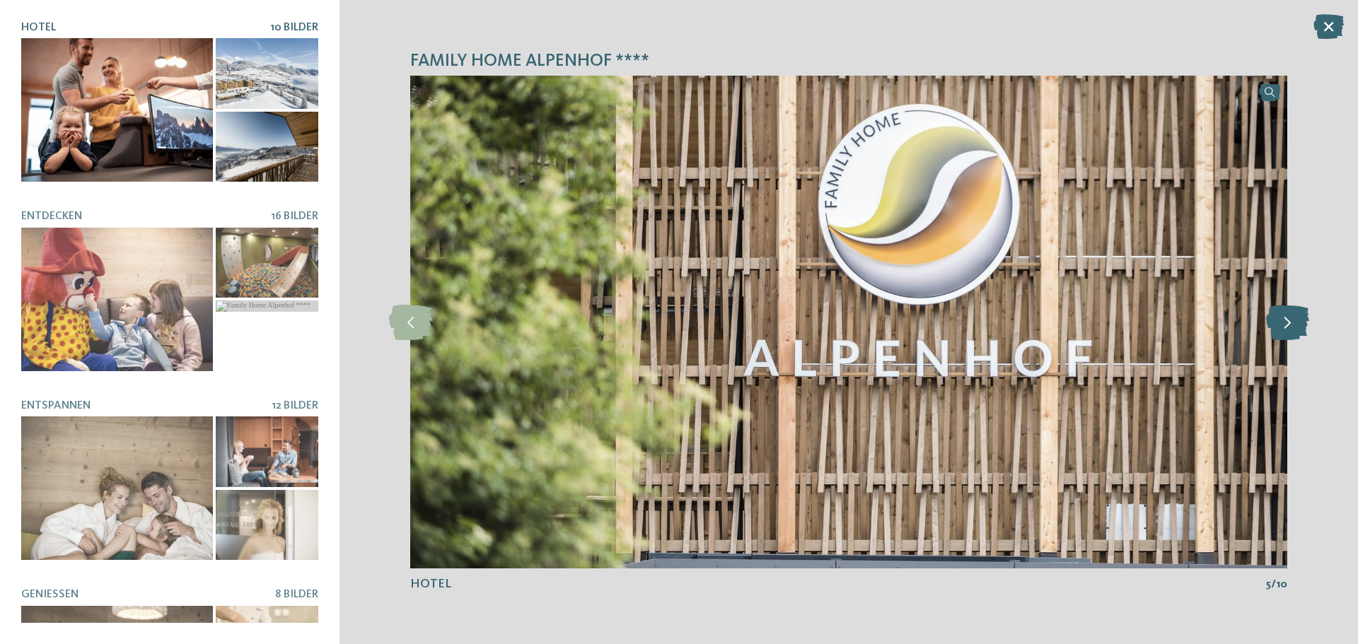
click at [1294, 334] on icon at bounding box center [1287, 322] width 43 height 35
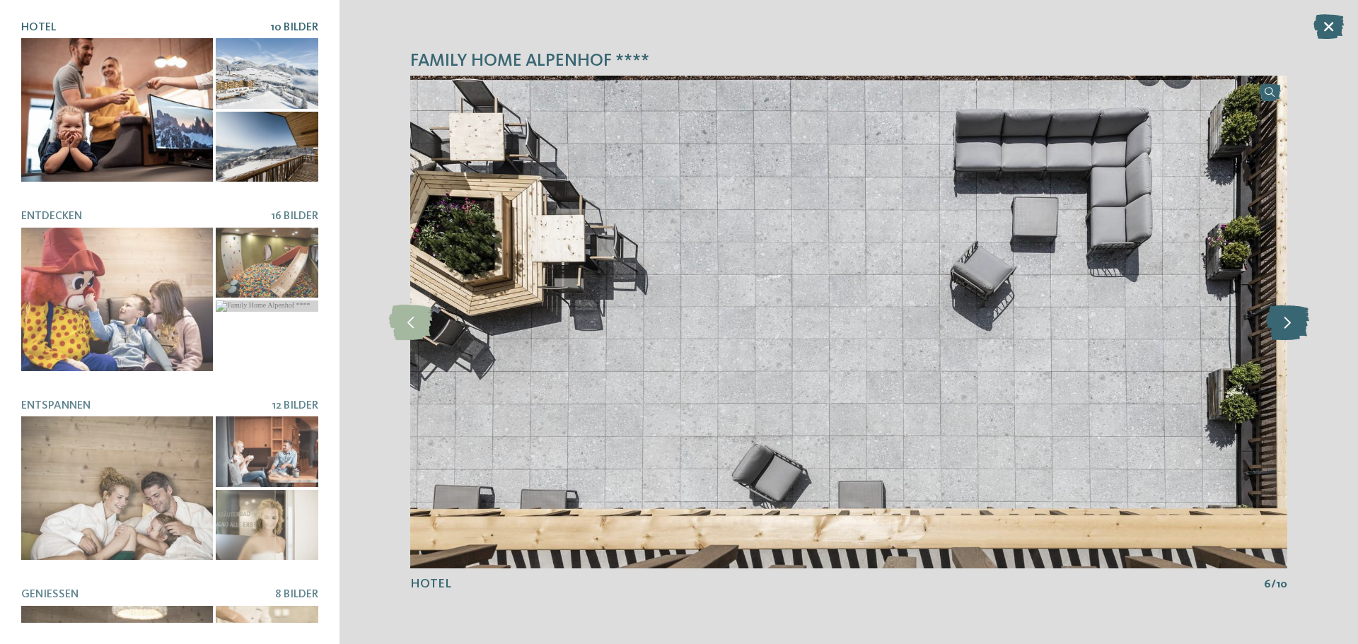
click at [1294, 334] on icon at bounding box center [1287, 322] width 43 height 35
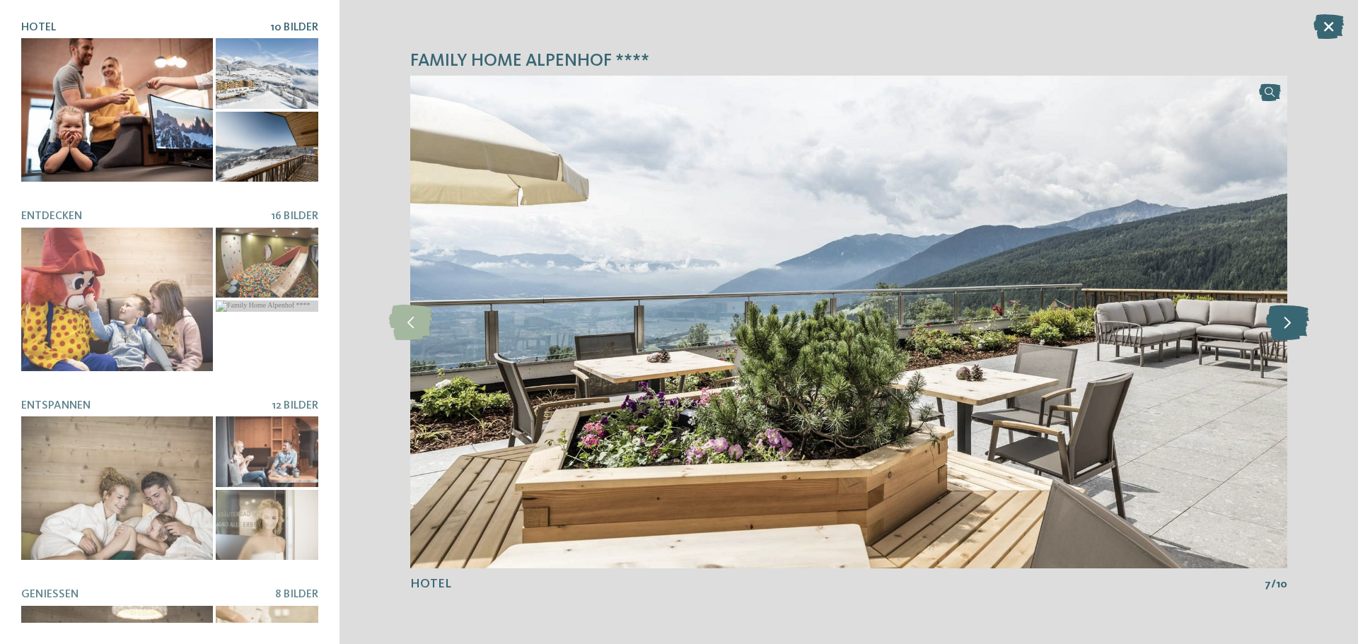
click at [1294, 334] on icon at bounding box center [1287, 322] width 43 height 35
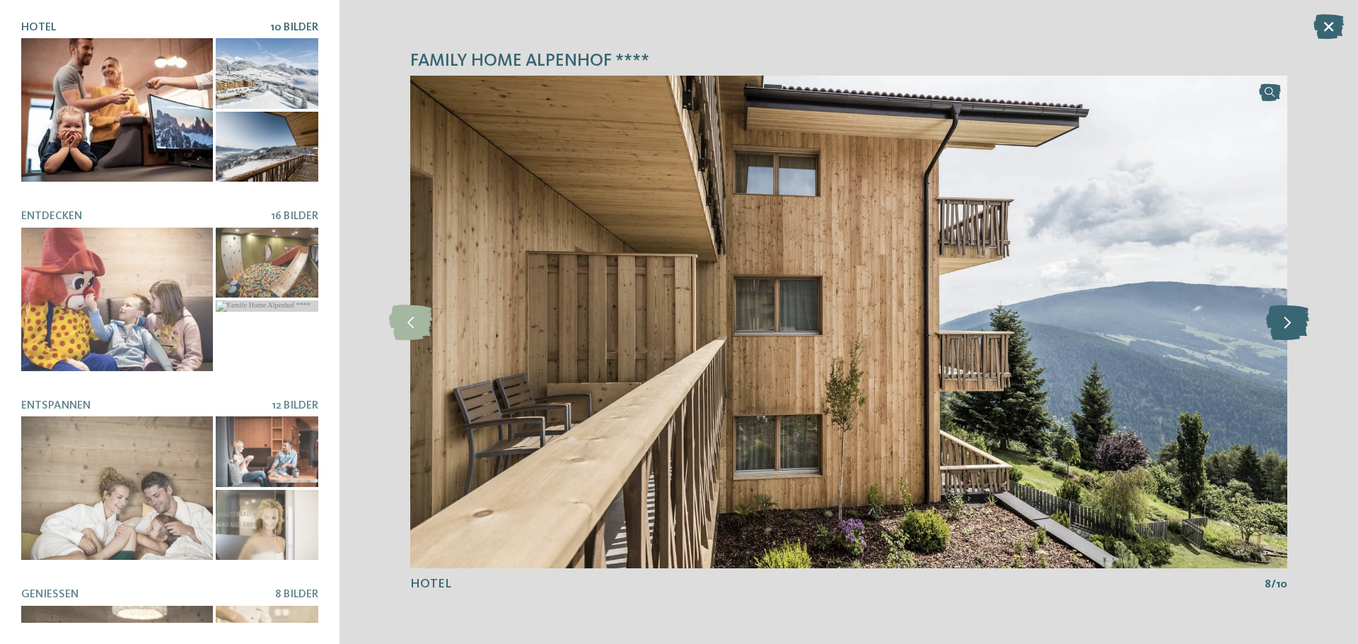
click at [1294, 334] on icon at bounding box center [1287, 322] width 43 height 35
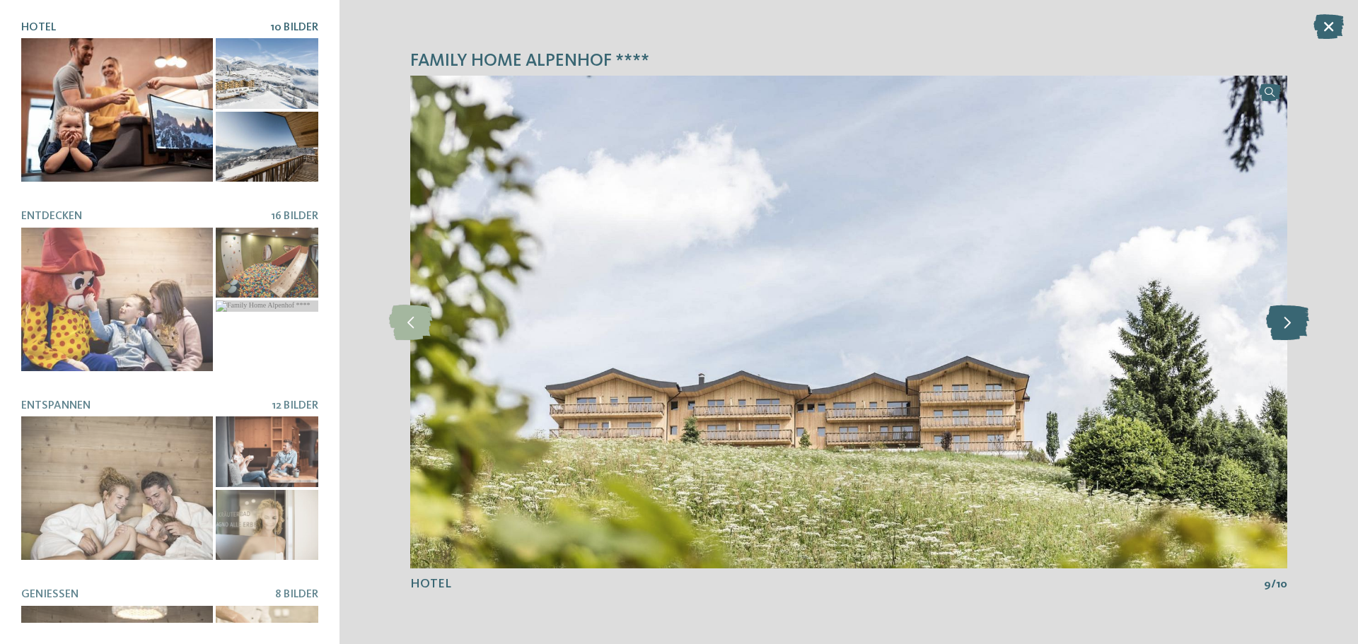
click at [1294, 334] on icon at bounding box center [1287, 322] width 43 height 35
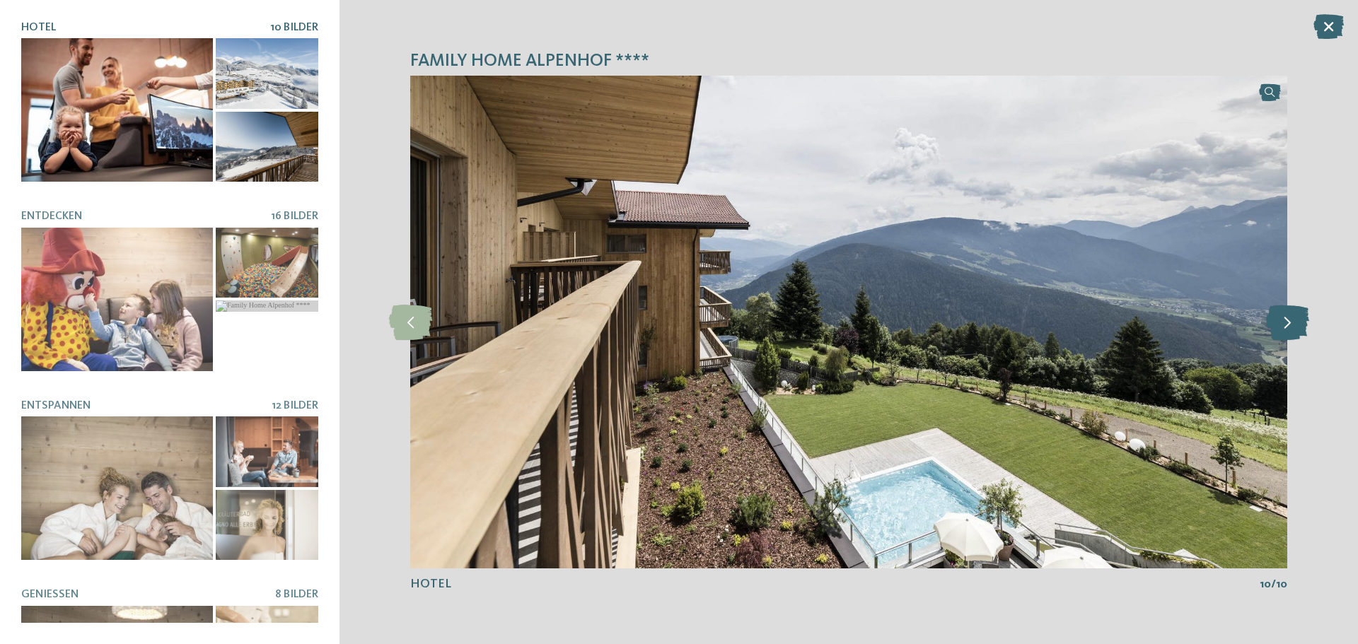
click at [1294, 334] on icon at bounding box center [1287, 322] width 43 height 35
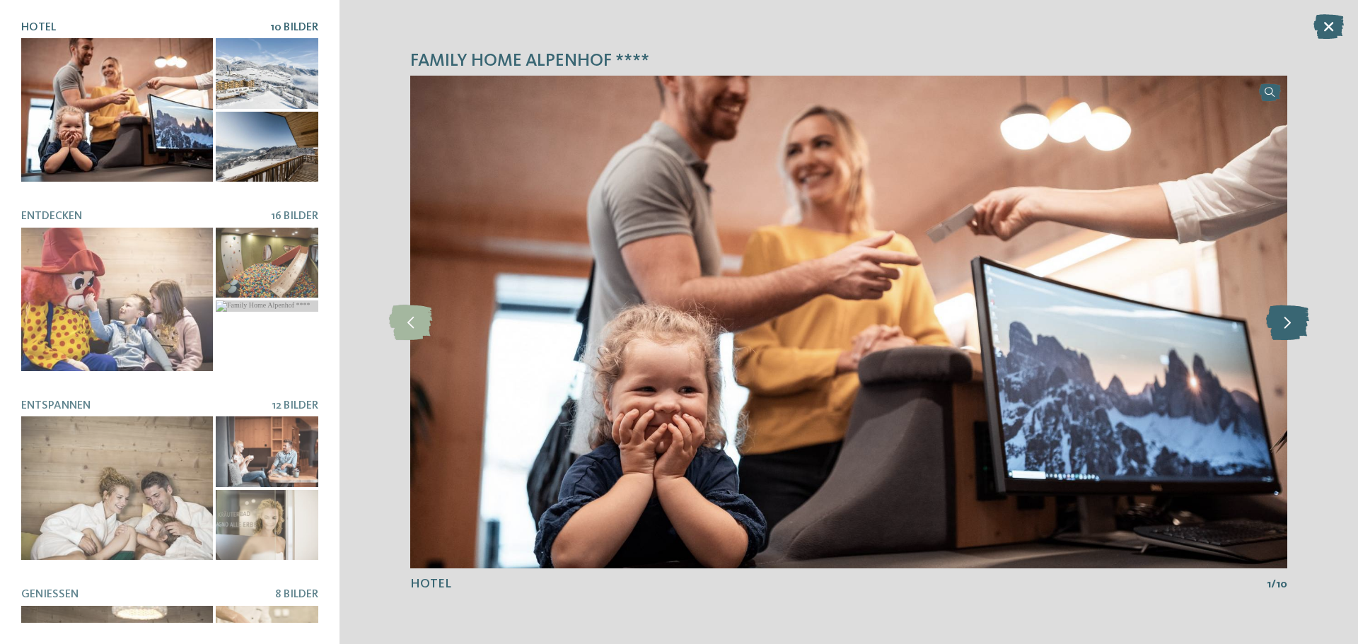
click at [1294, 334] on icon at bounding box center [1287, 322] width 43 height 35
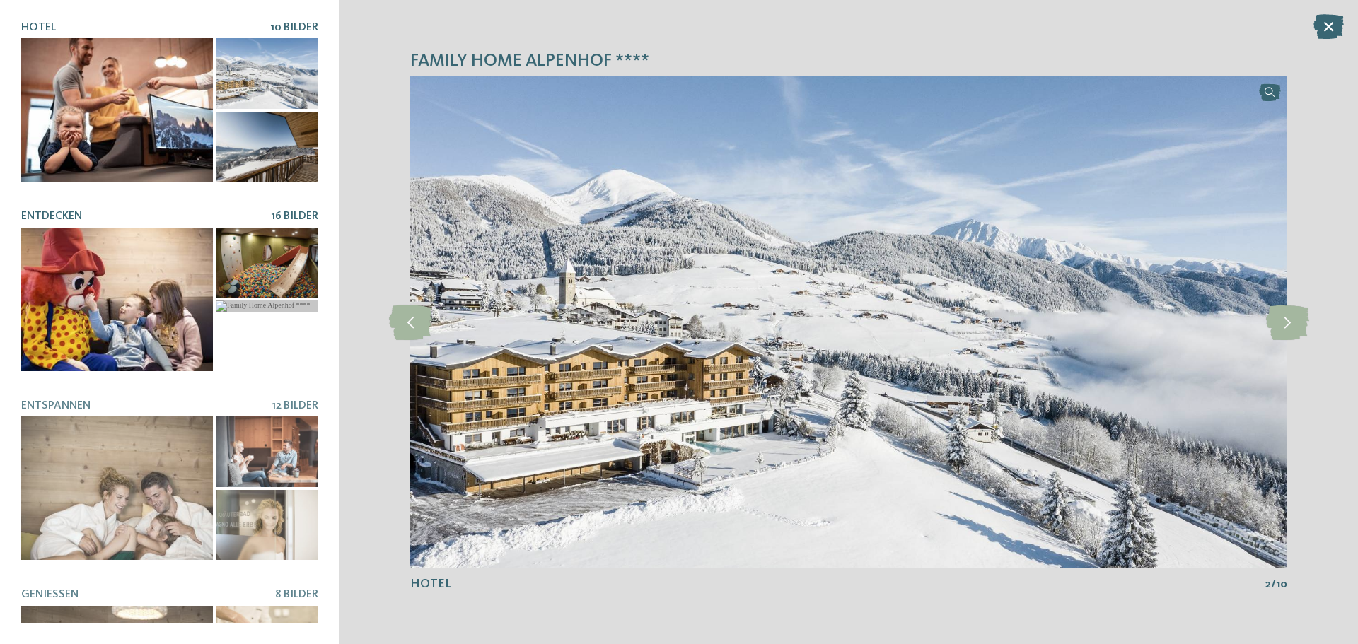
click at [268, 276] on div at bounding box center [267, 263] width 103 height 71
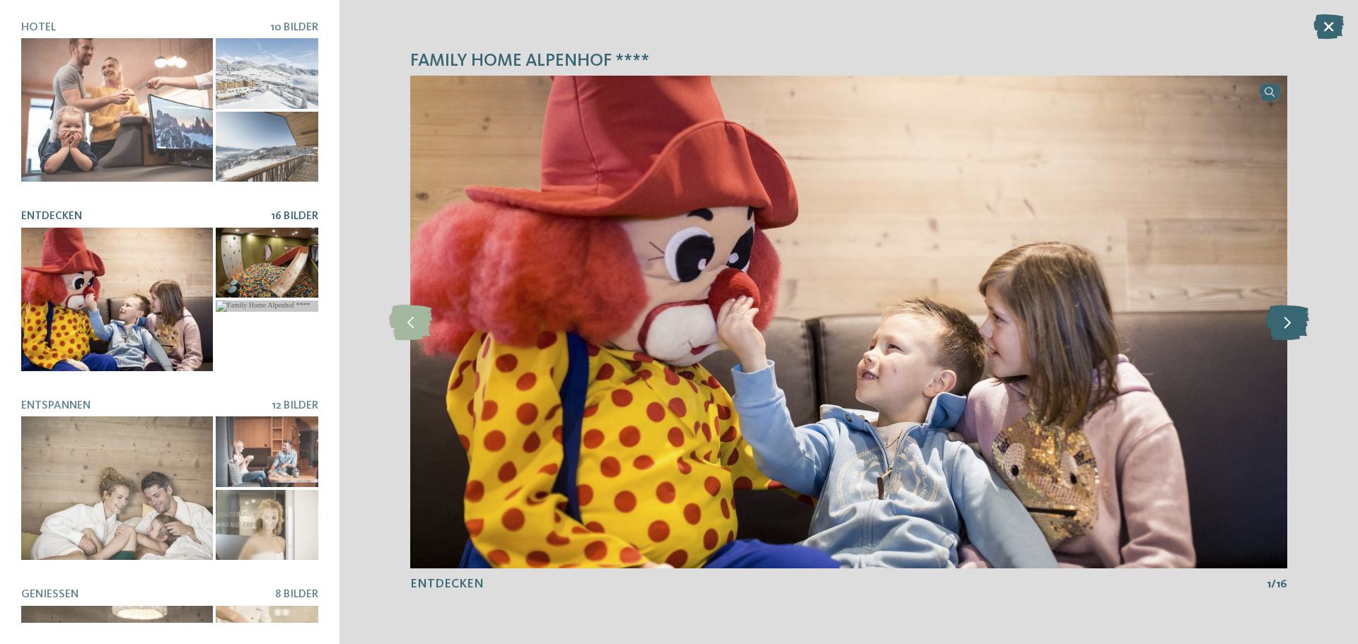
click at [1287, 335] on icon at bounding box center [1287, 322] width 43 height 35
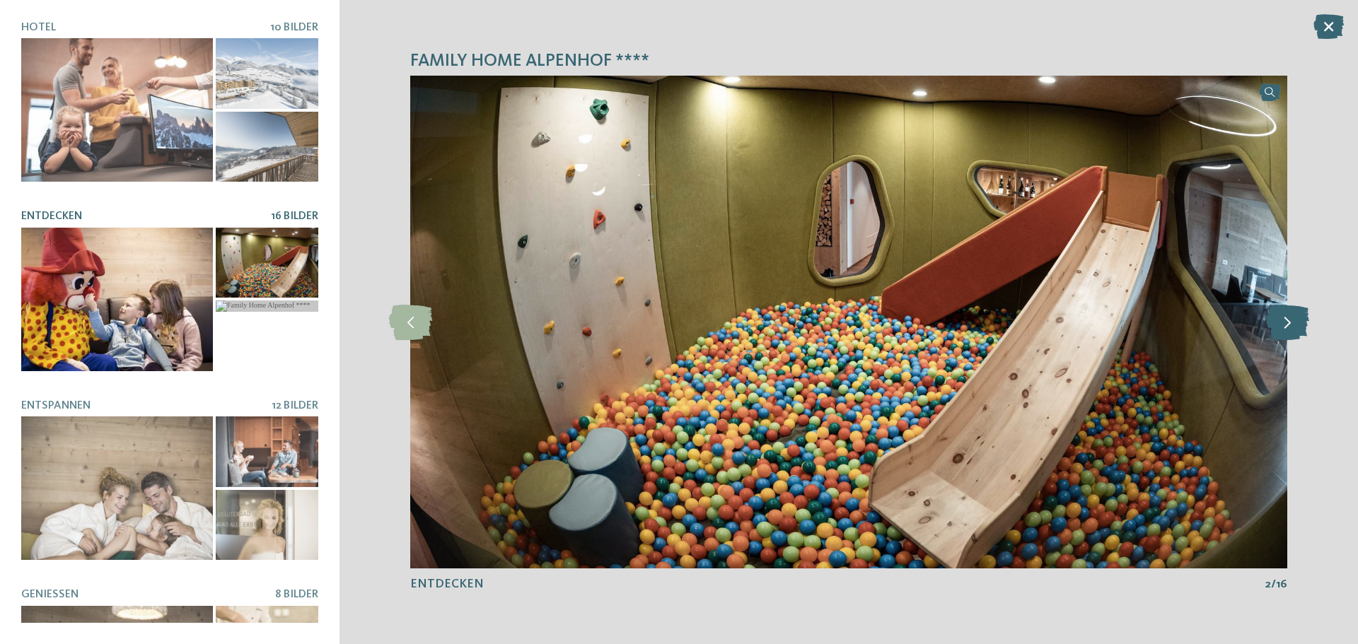
click at [1287, 335] on icon at bounding box center [1287, 322] width 43 height 35
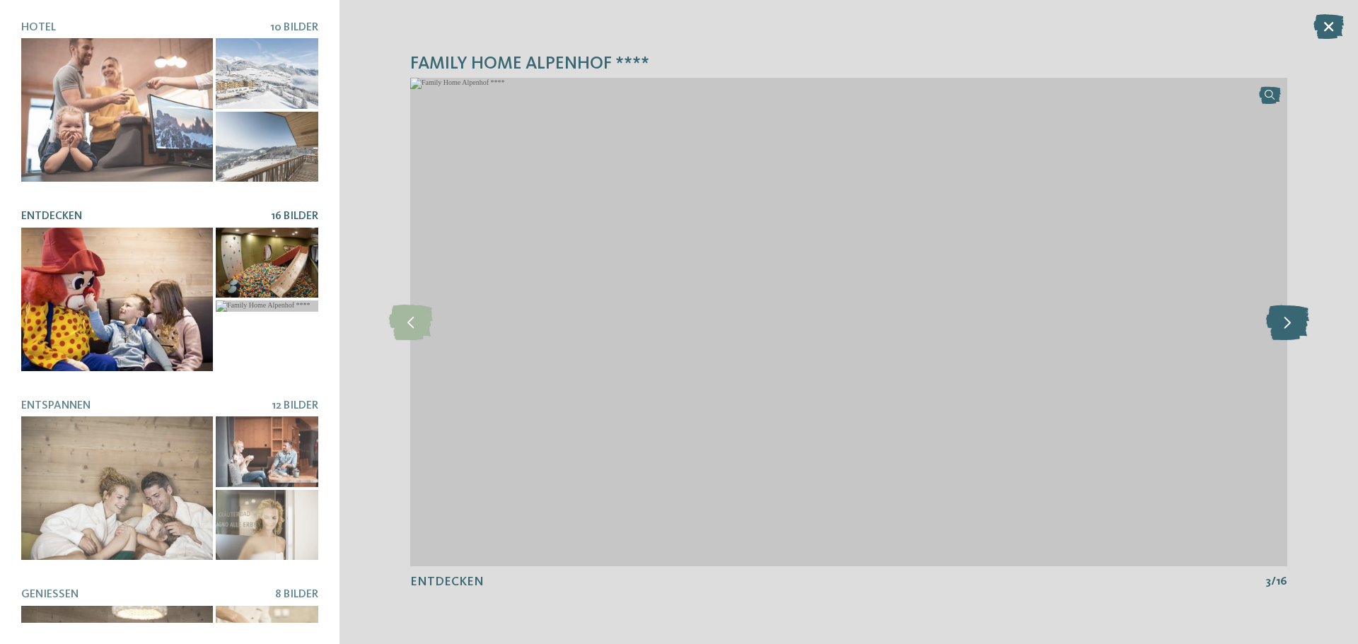
click at [1287, 335] on icon at bounding box center [1287, 322] width 43 height 35
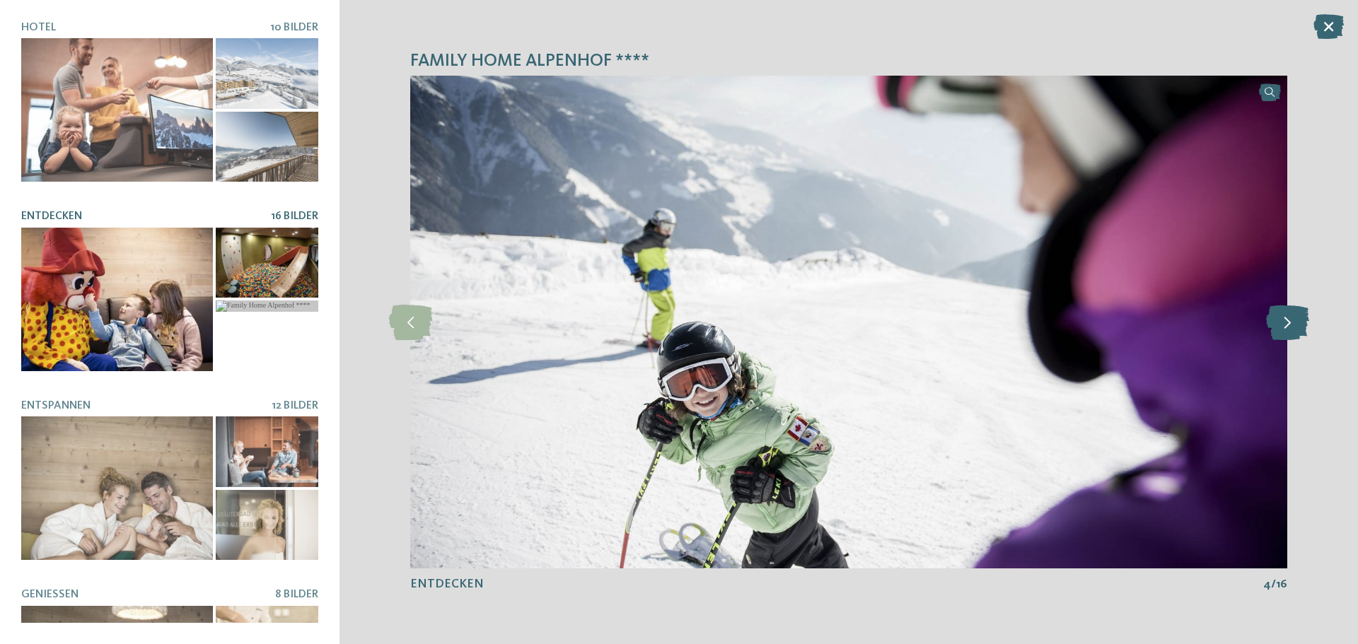
click at [1287, 335] on icon at bounding box center [1287, 322] width 43 height 35
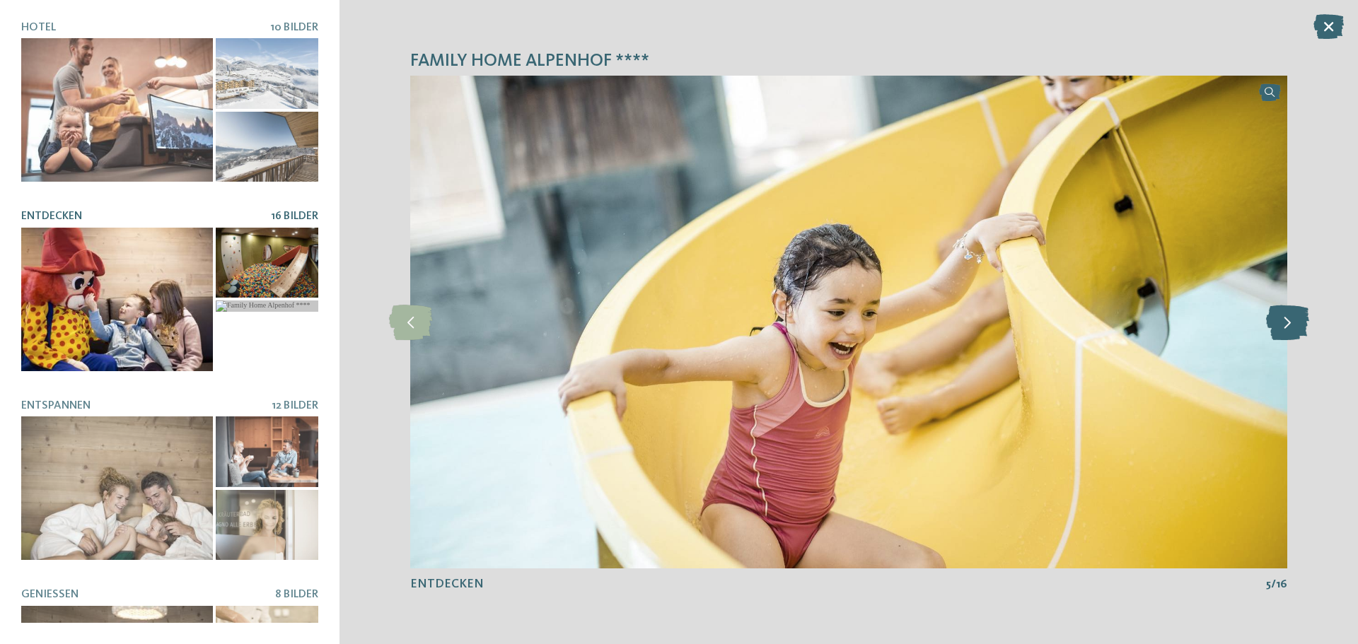
click at [1287, 335] on icon at bounding box center [1287, 322] width 43 height 35
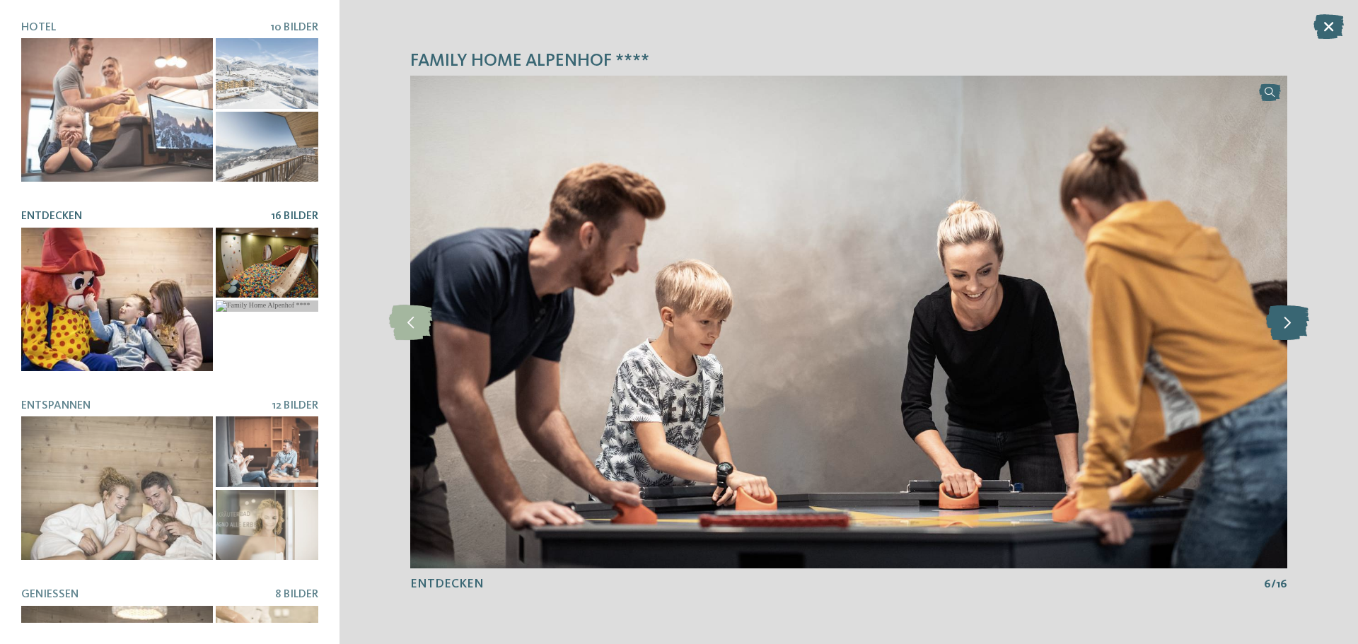
click at [1287, 335] on icon at bounding box center [1287, 322] width 43 height 35
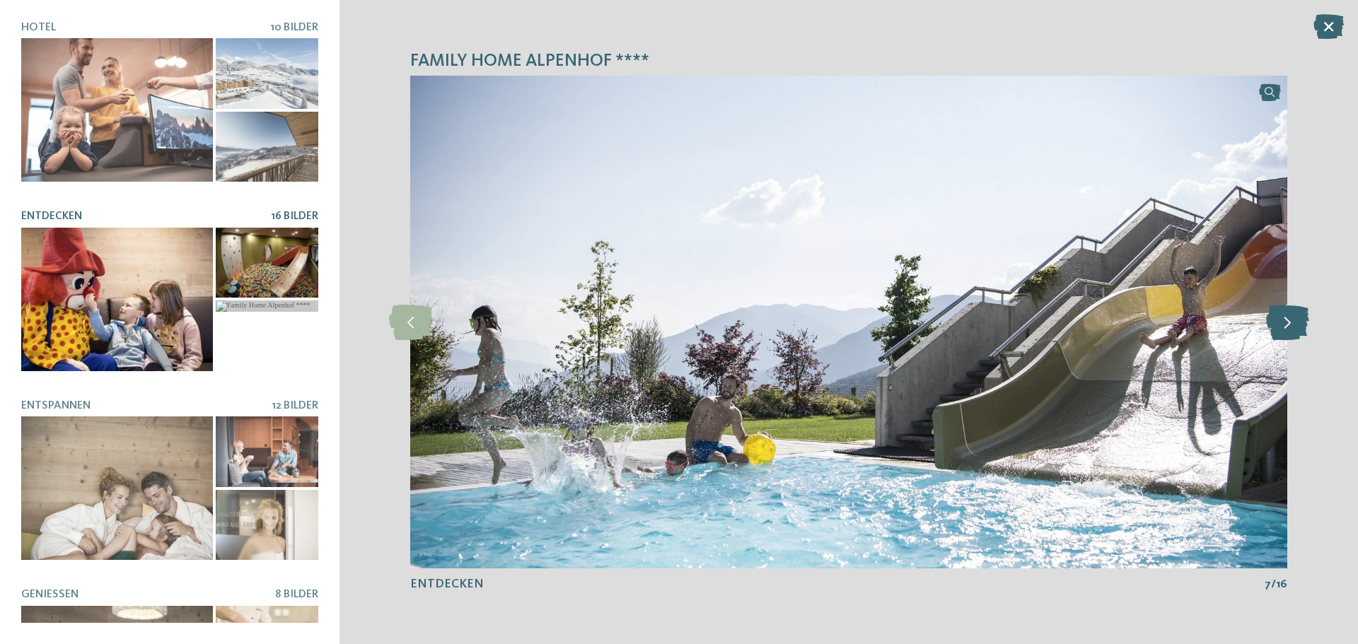
click at [1287, 335] on icon at bounding box center [1287, 322] width 43 height 35
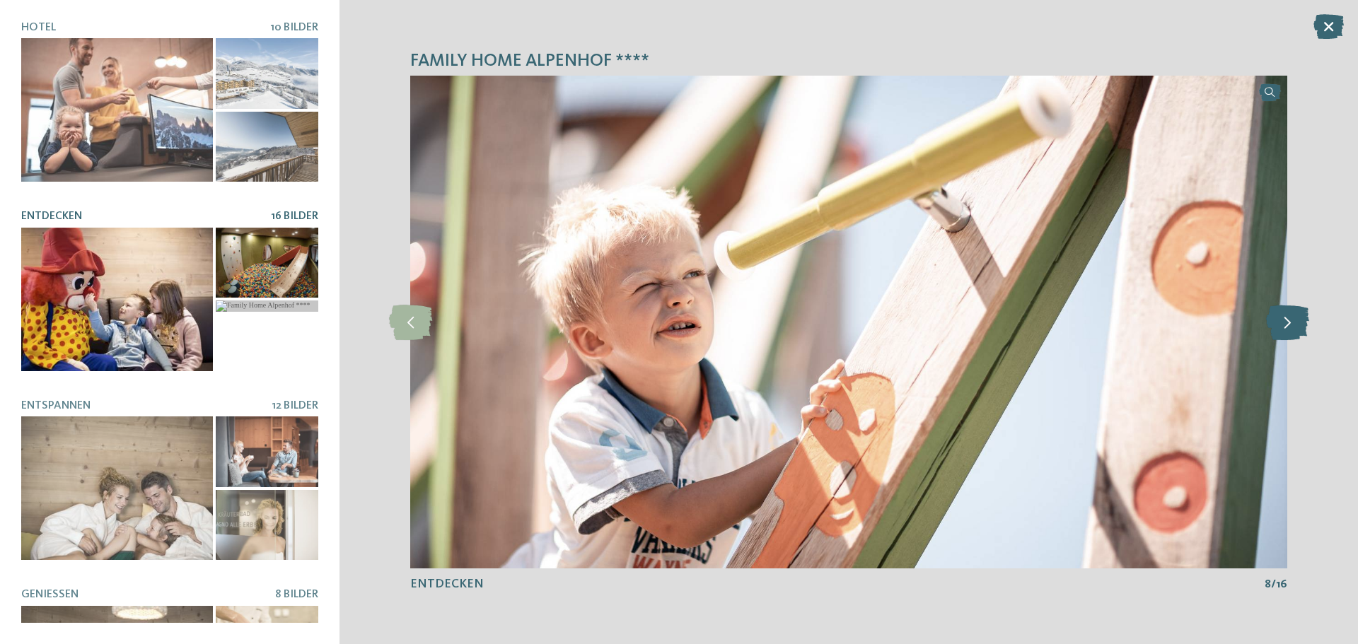
click at [1287, 335] on icon at bounding box center [1287, 322] width 43 height 35
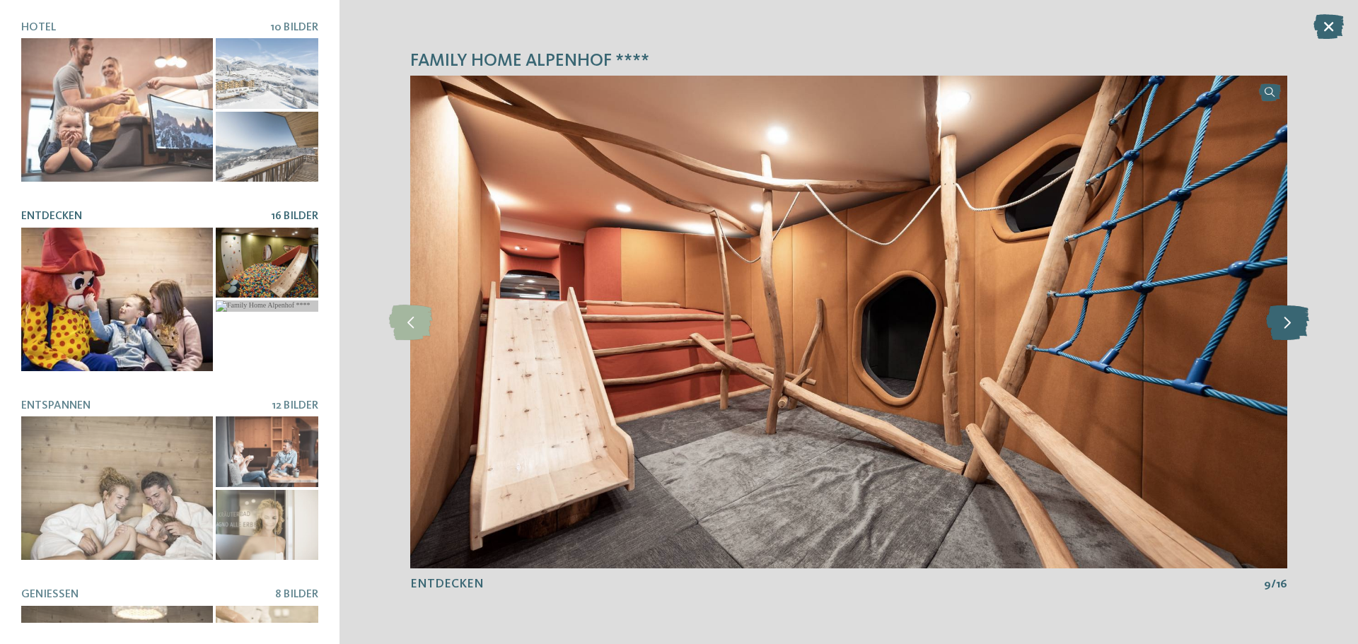
click at [1287, 335] on icon at bounding box center [1287, 322] width 43 height 35
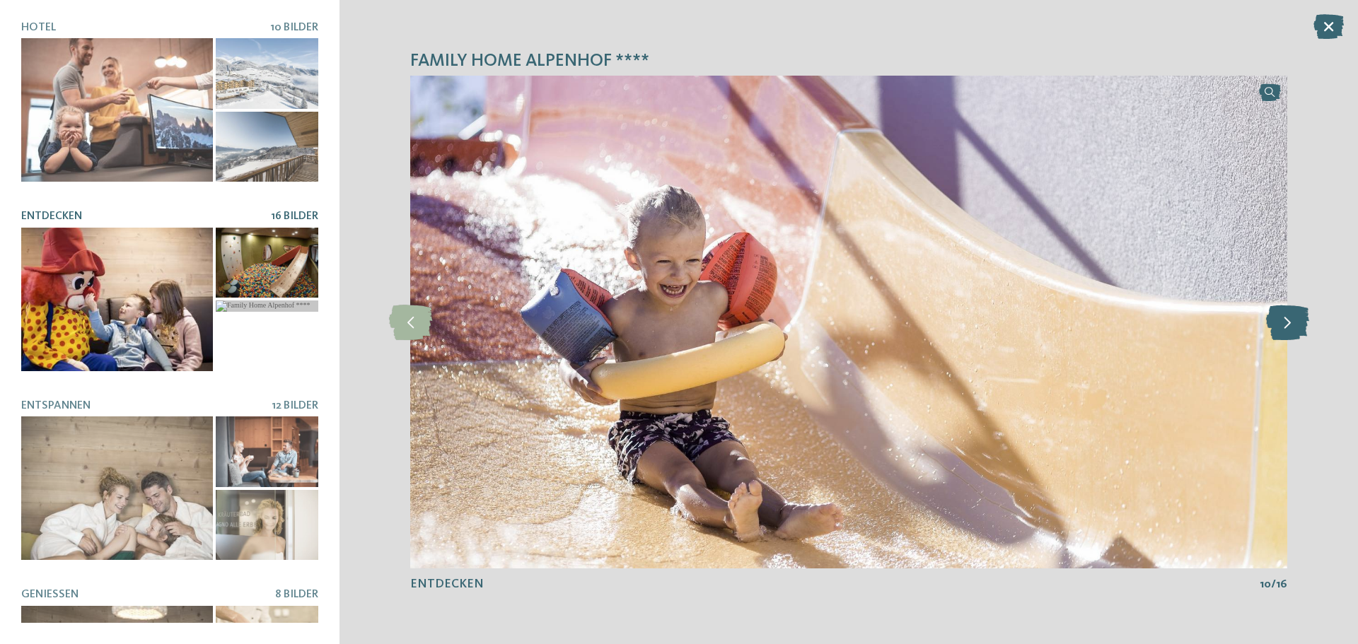
click at [1287, 335] on icon at bounding box center [1287, 322] width 43 height 35
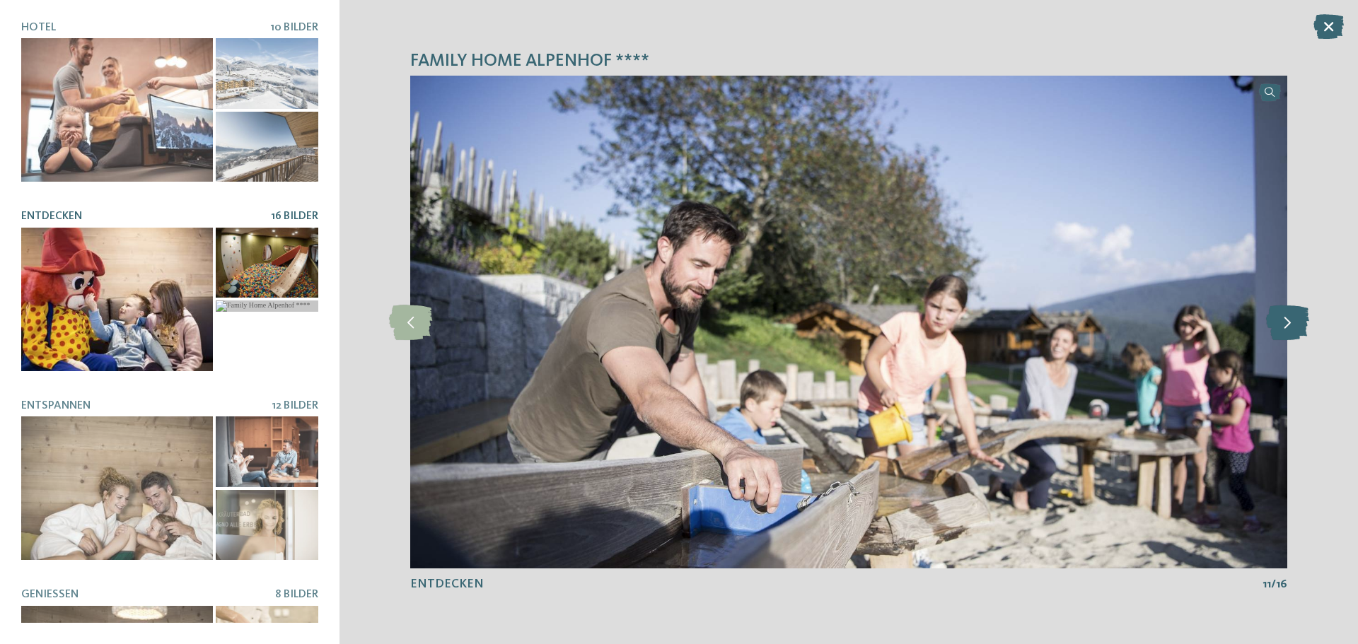
click at [1287, 335] on icon at bounding box center [1287, 322] width 43 height 35
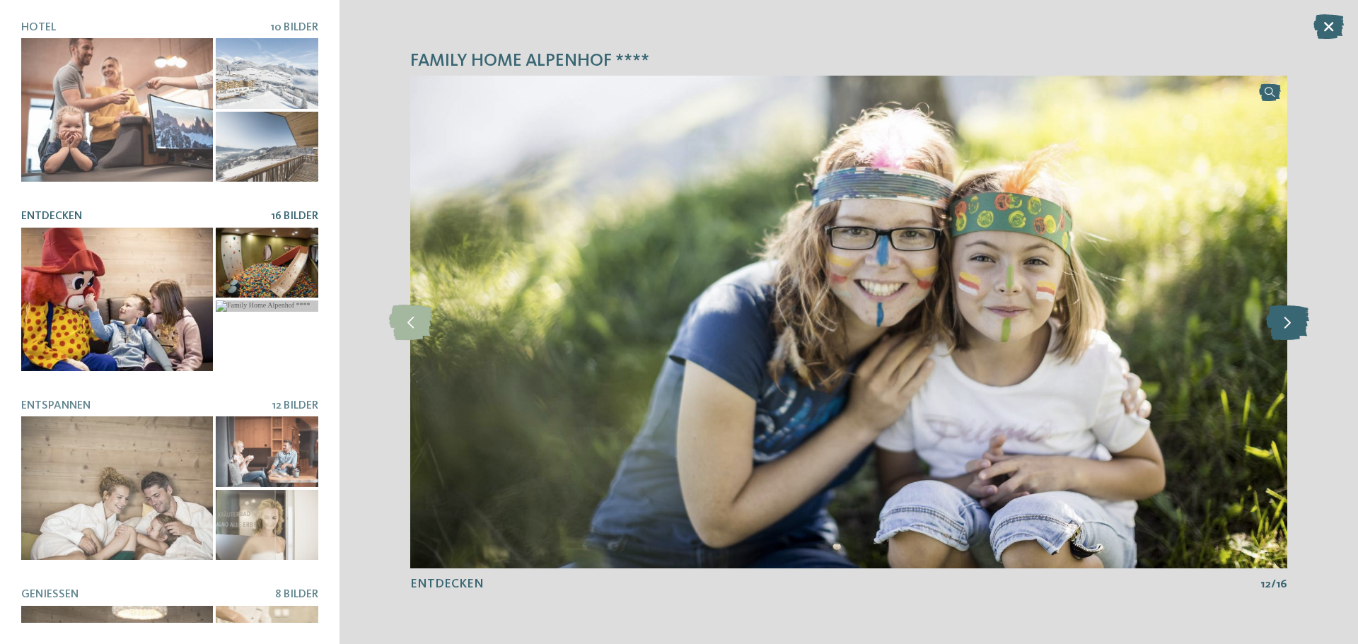
click at [1287, 335] on icon at bounding box center [1287, 322] width 43 height 35
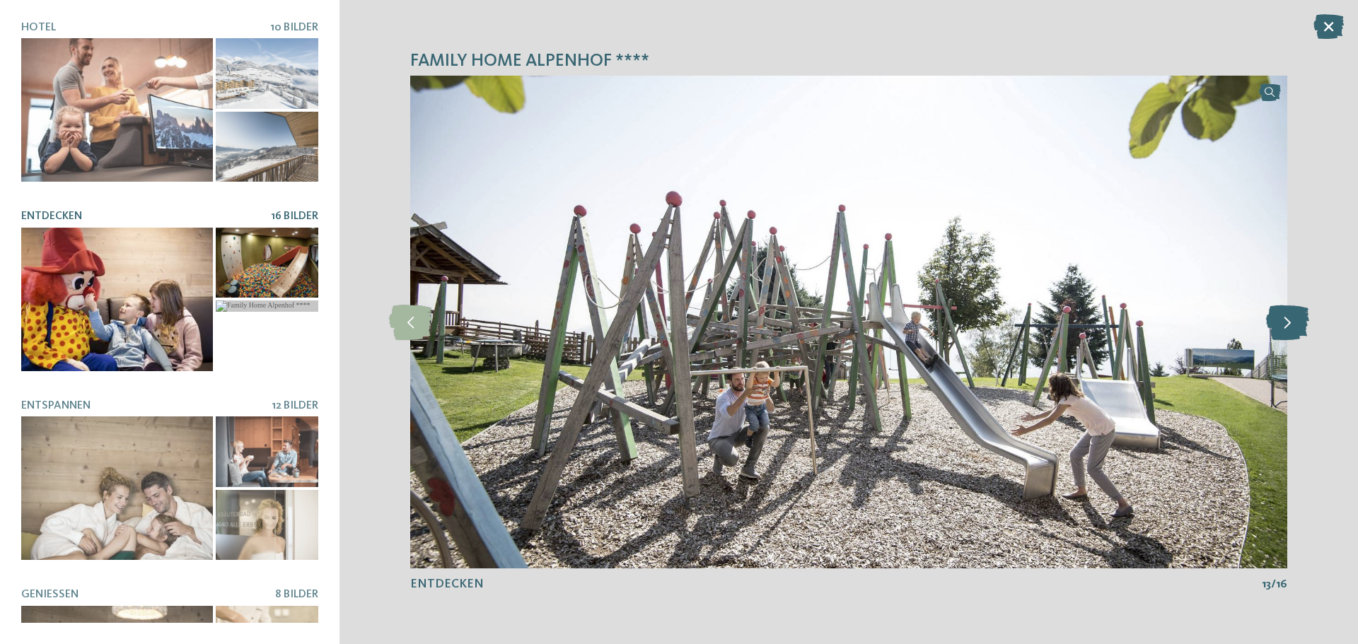
click at [1287, 335] on icon at bounding box center [1287, 322] width 43 height 35
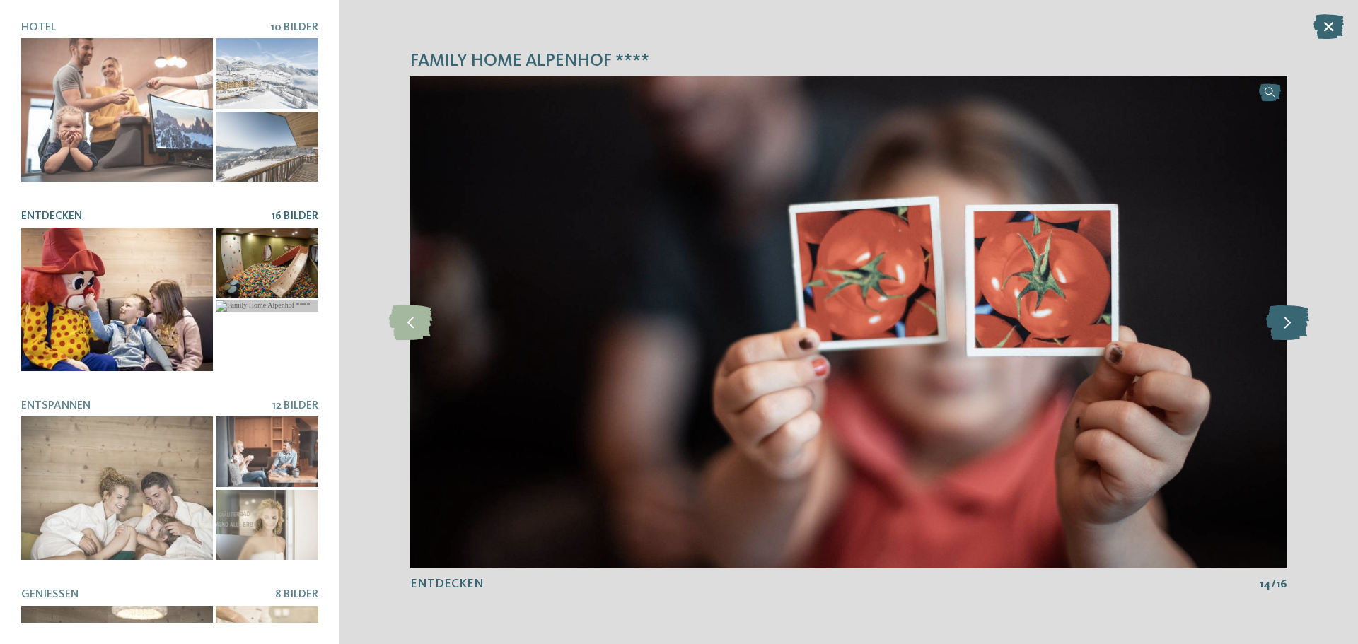
click at [1287, 335] on icon at bounding box center [1287, 322] width 43 height 35
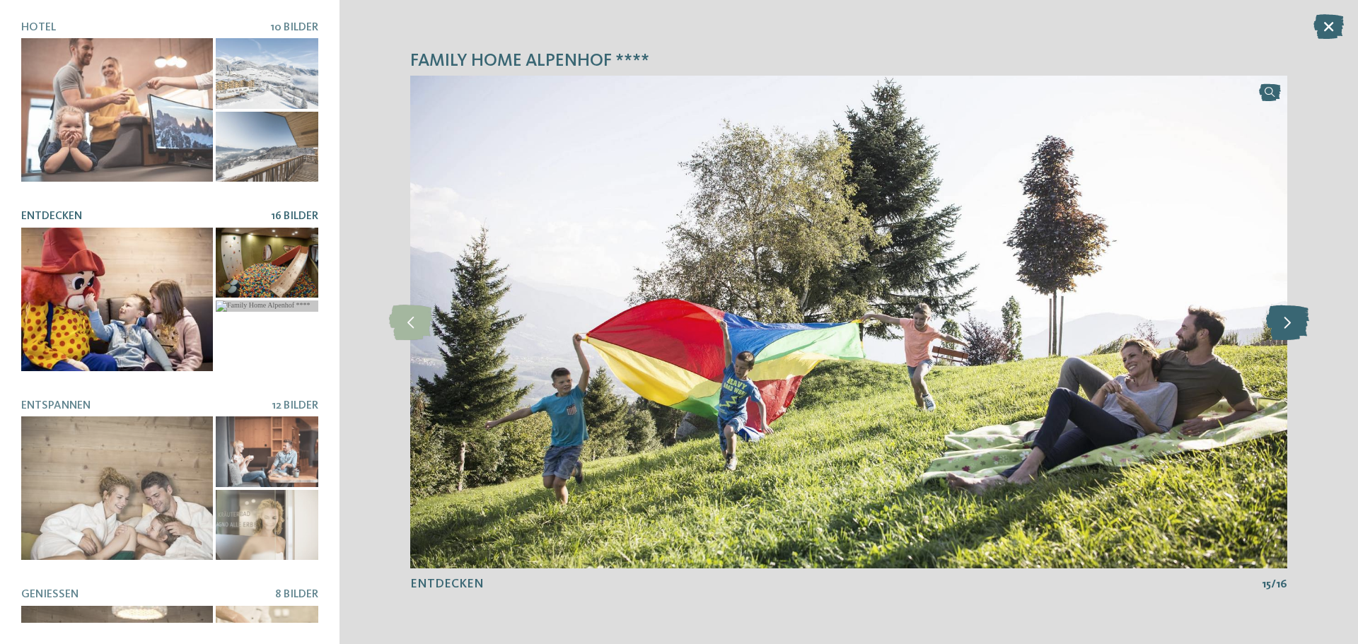
click at [1287, 335] on icon at bounding box center [1287, 322] width 43 height 35
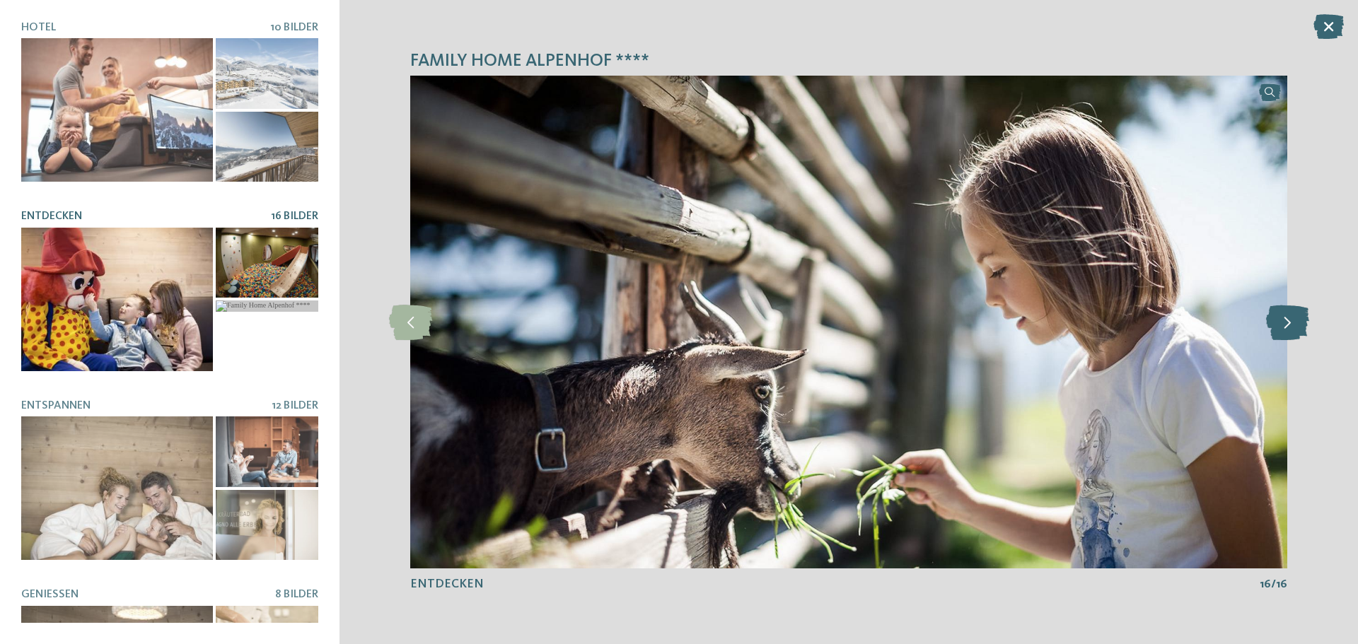
click at [1287, 335] on icon at bounding box center [1287, 322] width 43 height 35
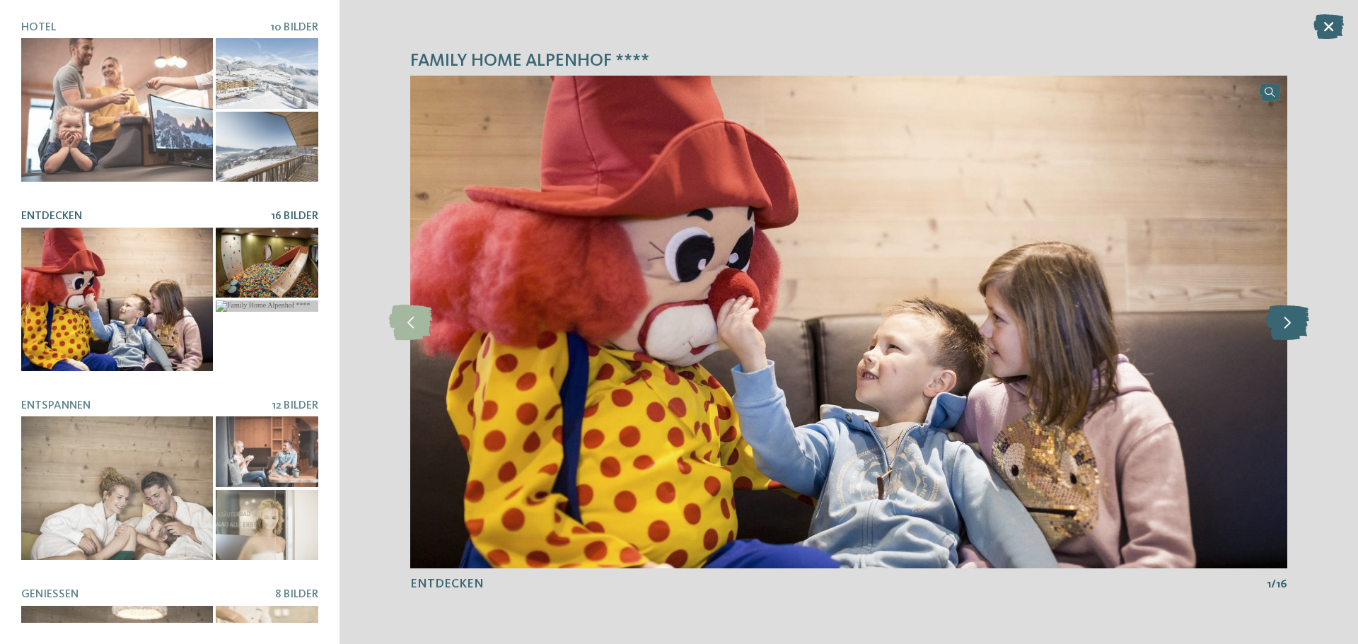
click at [1287, 335] on icon at bounding box center [1287, 322] width 43 height 35
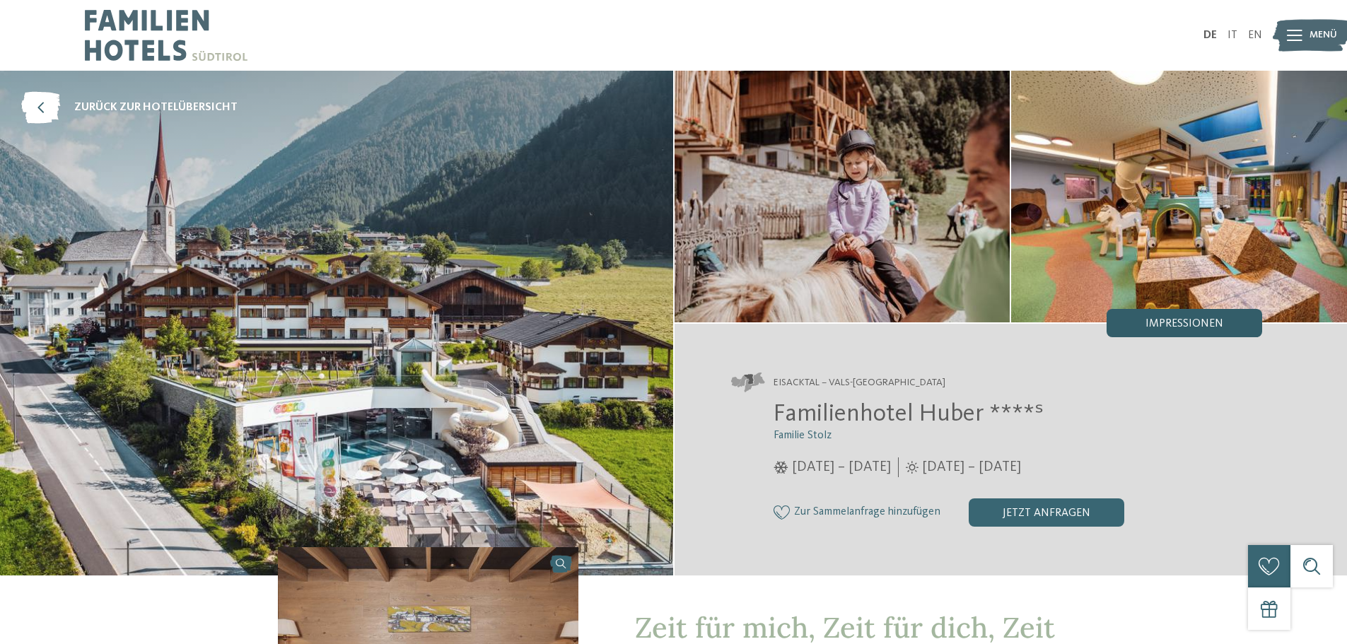
click at [1183, 327] on span "Impressionen" at bounding box center [1185, 323] width 78 height 11
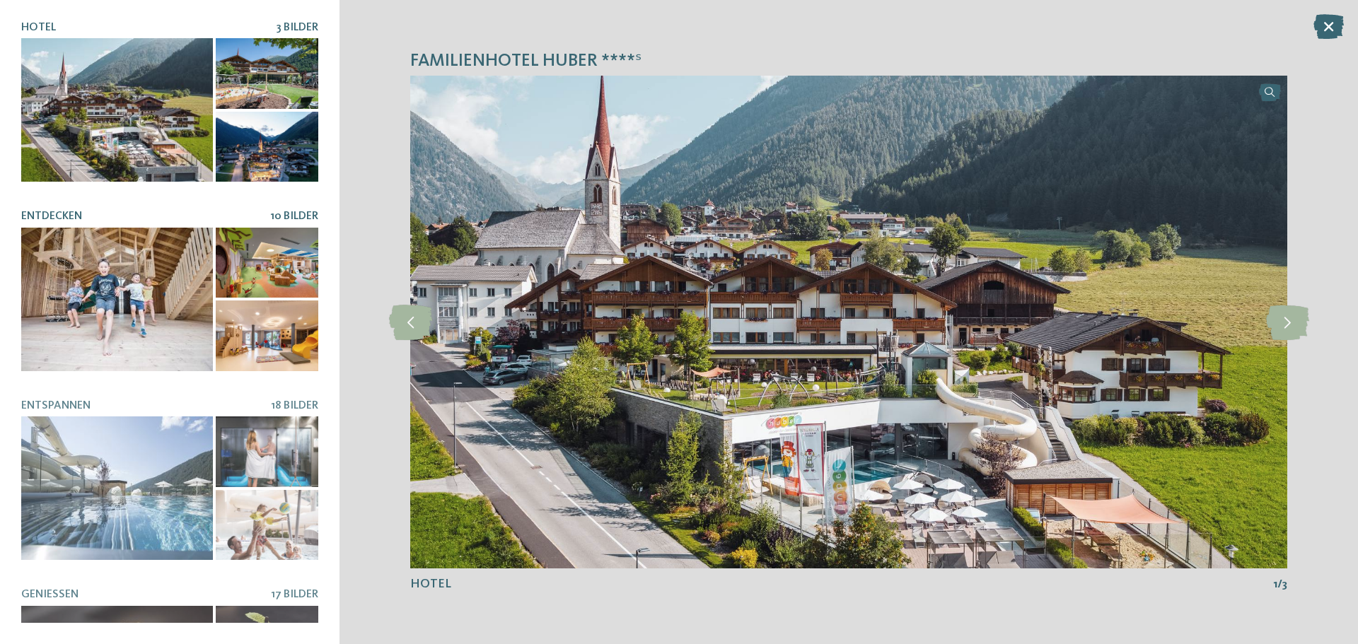
click at [168, 259] on div at bounding box center [117, 300] width 192 height 144
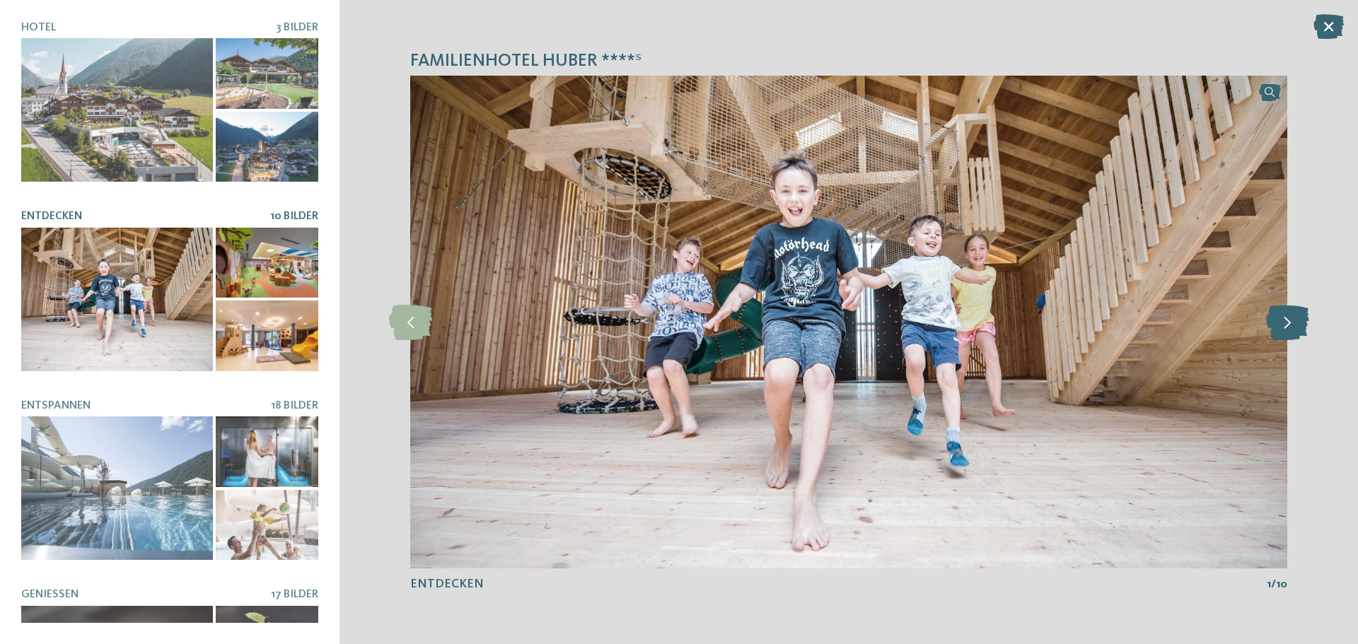
click at [1275, 321] on icon at bounding box center [1287, 322] width 43 height 35
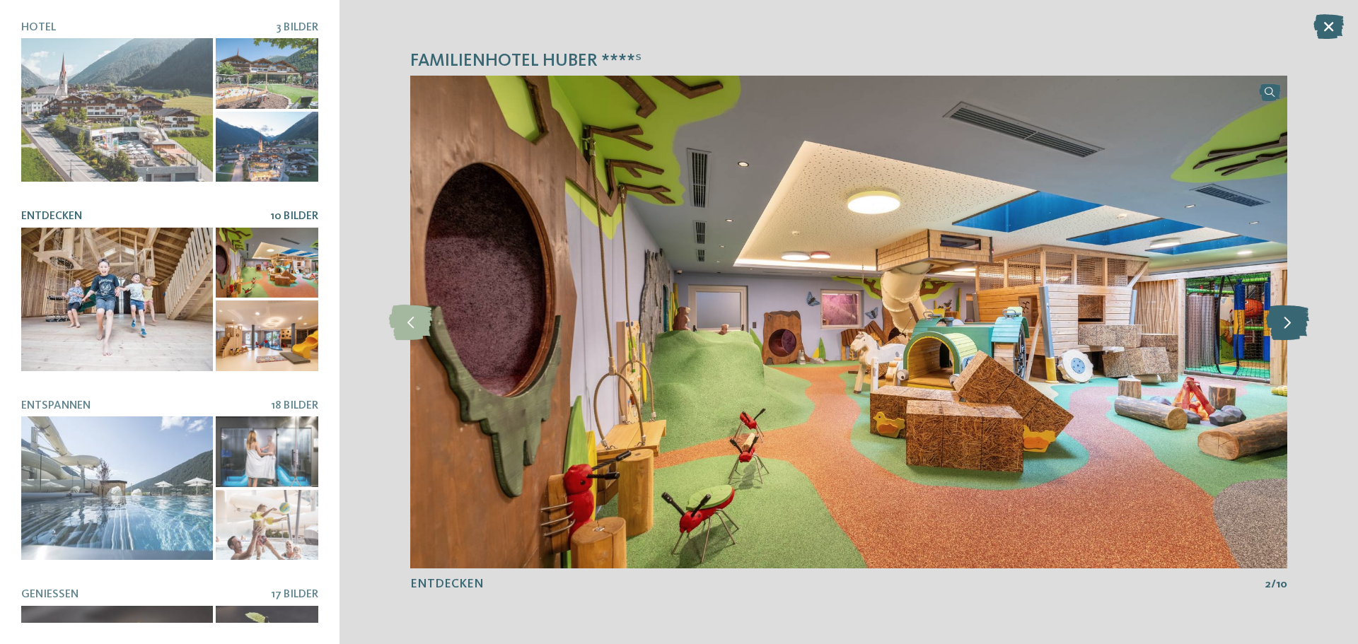
click at [1275, 321] on icon at bounding box center [1287, 322] width 43 height 35
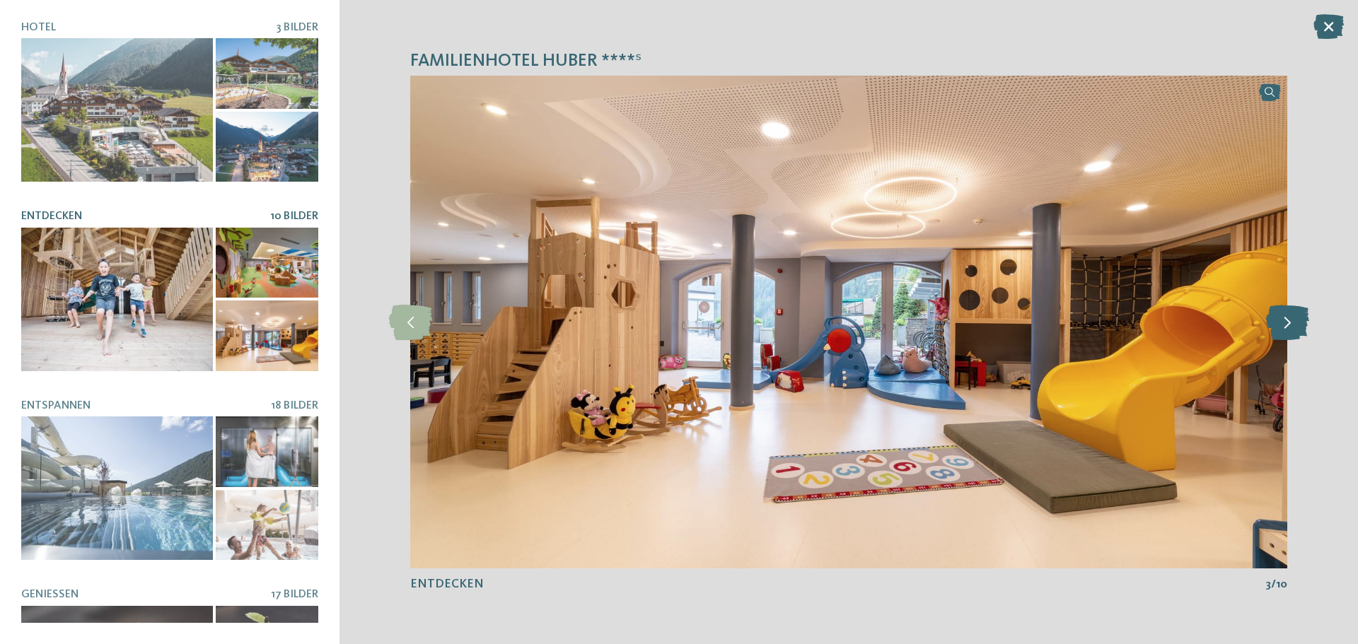
click at [1275, 321] on icon at bounding box center [1287, 322] width 43 height 35
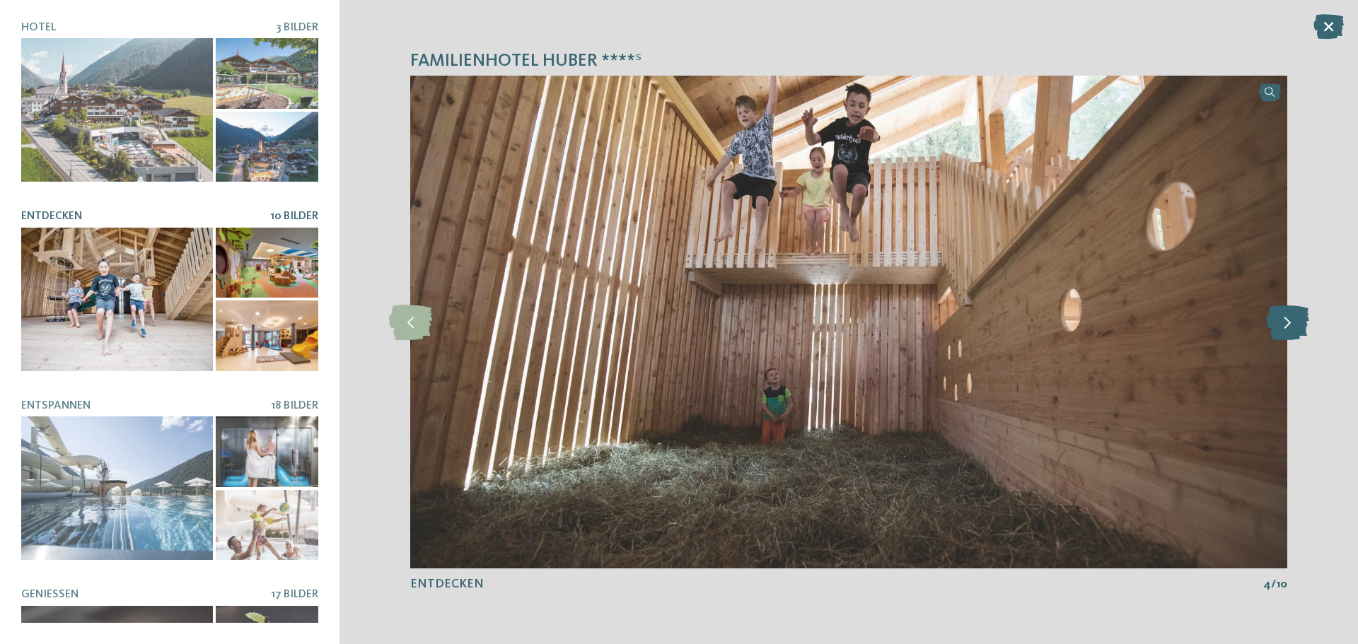
click at [1275, 321] on icon at bounding box center [1287, 322] width 43 height 35
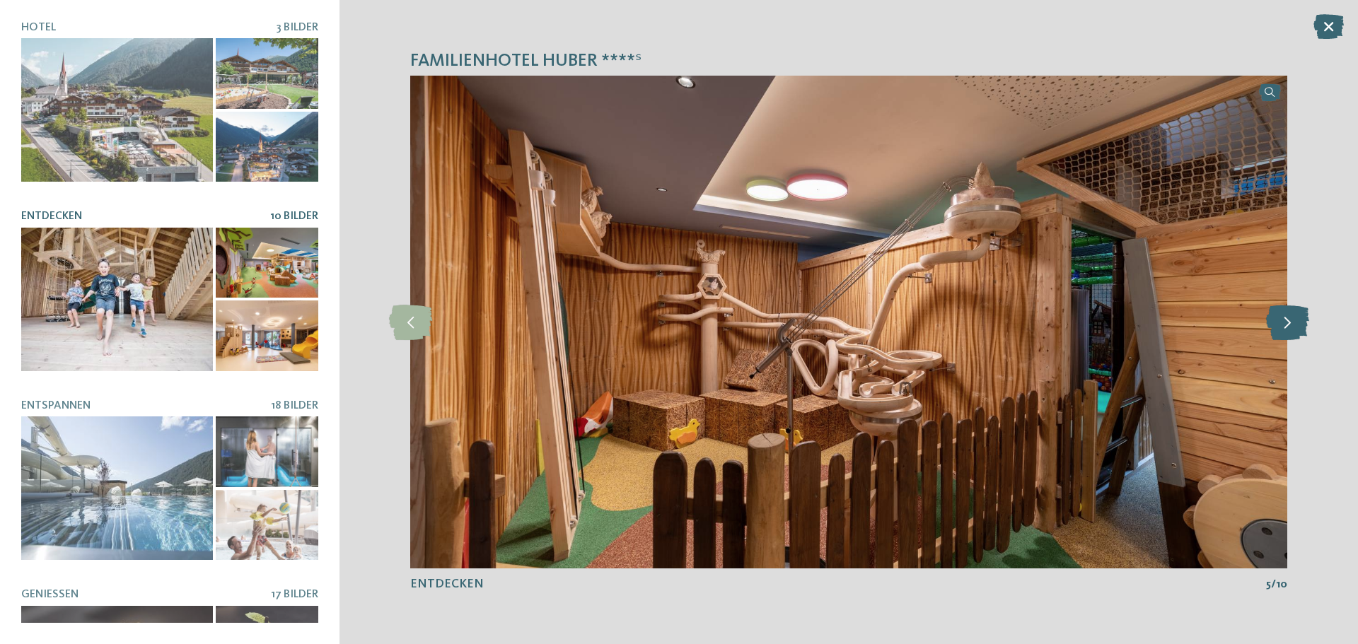
click at [1275, 321] on icon at bounding box center [1287, 322] width 43 height 35
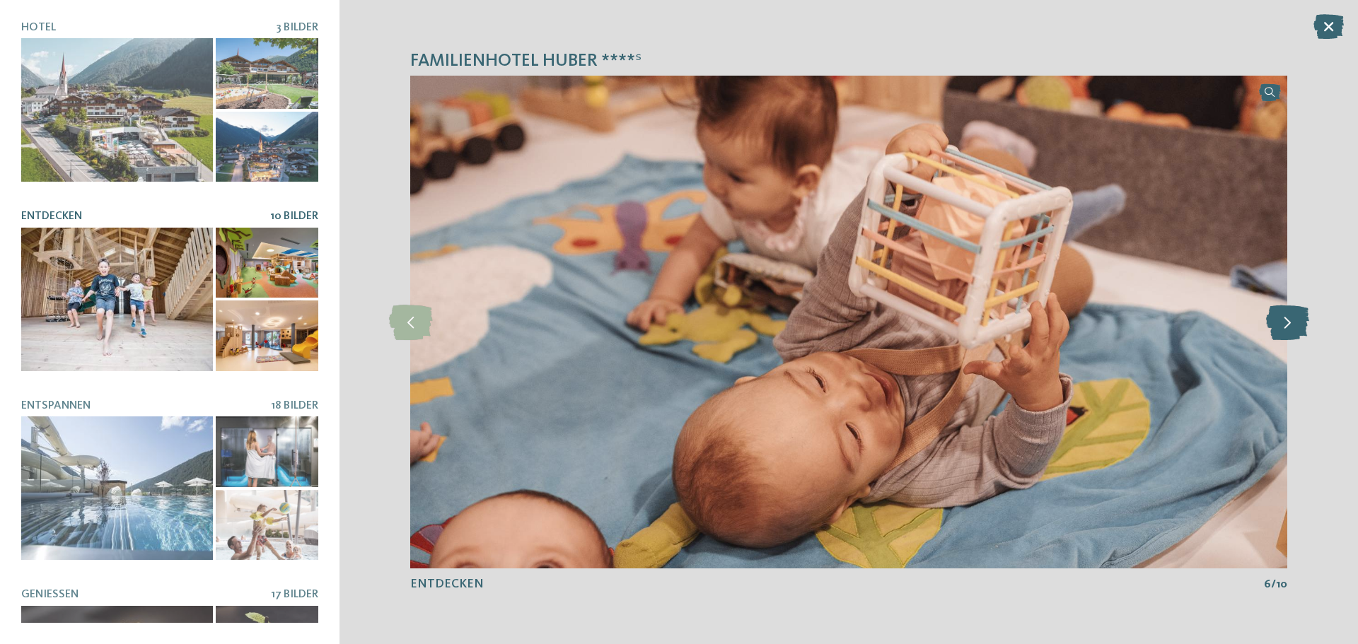
click at [1275, 321] on icon at bounding box center [1287, 322] width 43 height 35
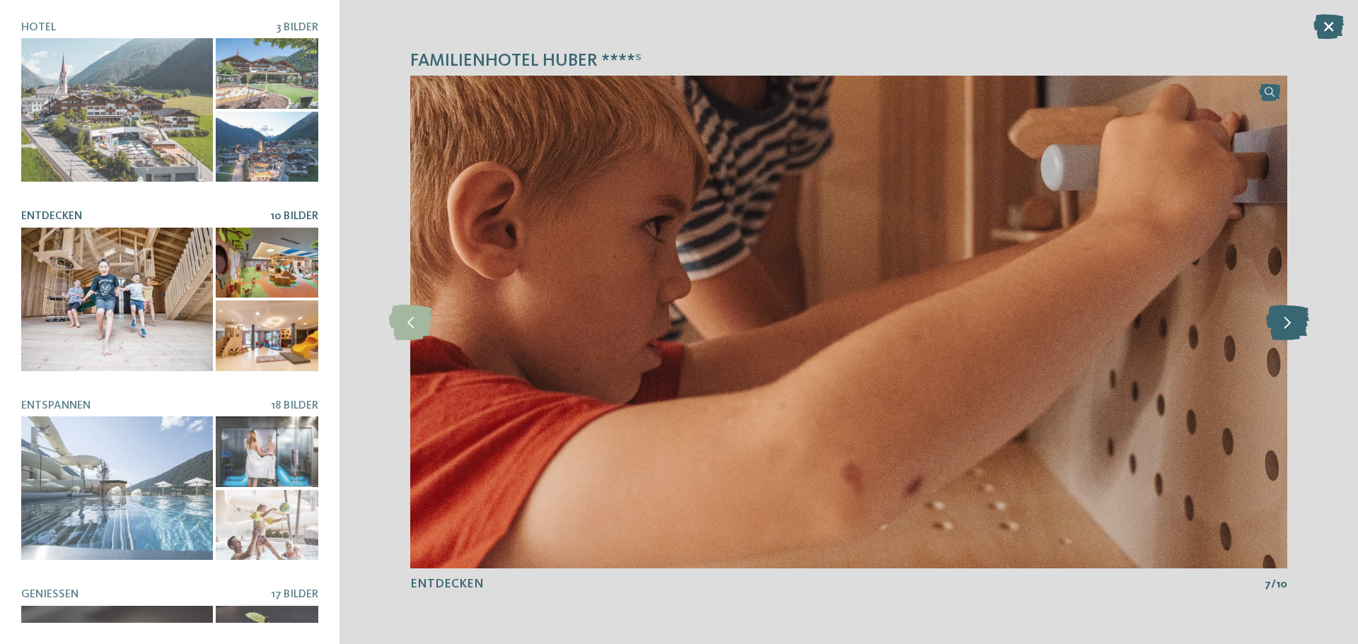
click at [1275, 321] on icon at bounding box center [1287, 322] width 43 height 35
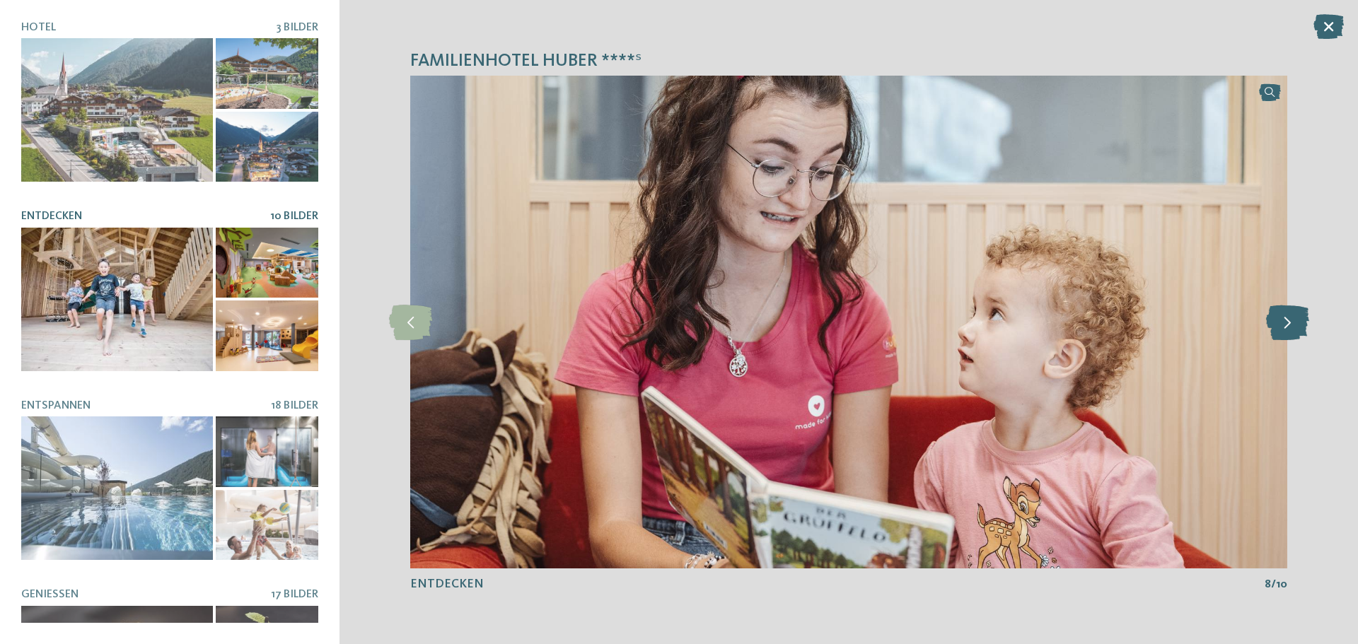
click at [1275, 321] on icon at bounding box center [1287, 322] width 43 height 35
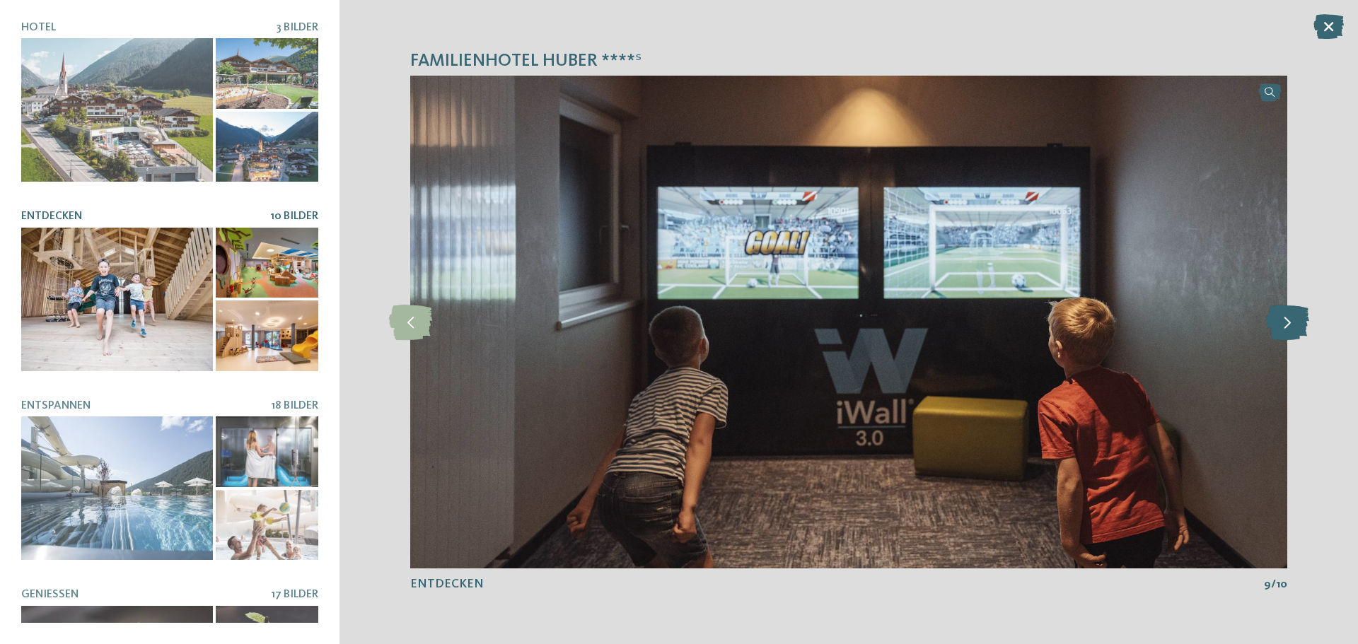
click at [1275, 321] on icon at bounding box center [1287, 322] width 43 height 35
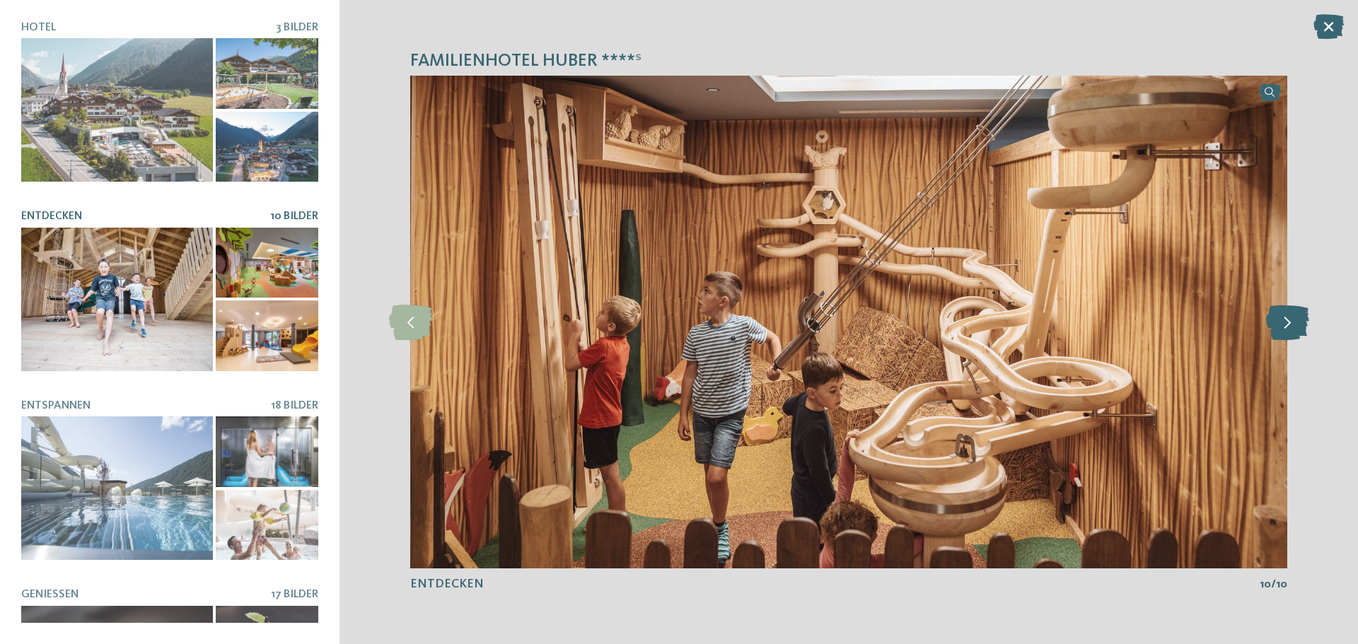
click at [1275, 321] on icon at bounding box center [1287, 322] width 43 height 35
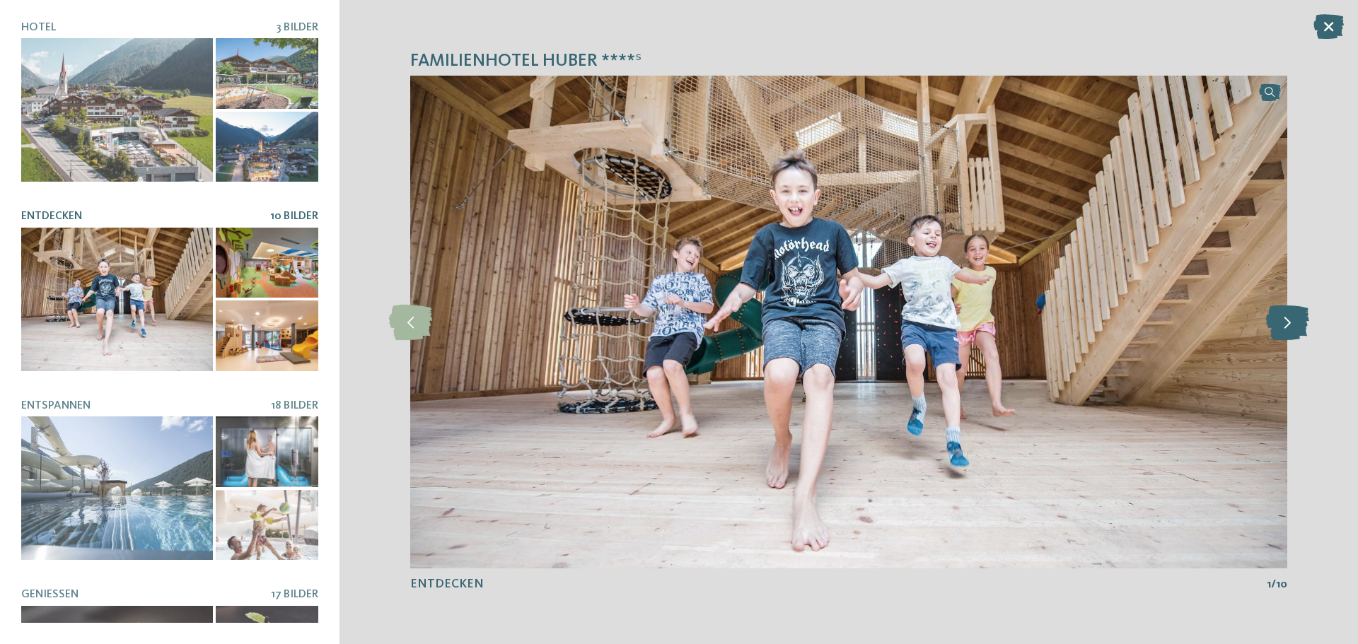
click at [1275, 321] on icon at bounding box center [1287, 322] width 43 height 35
